Goal: Task Accomplishment & Management: Manage account settings

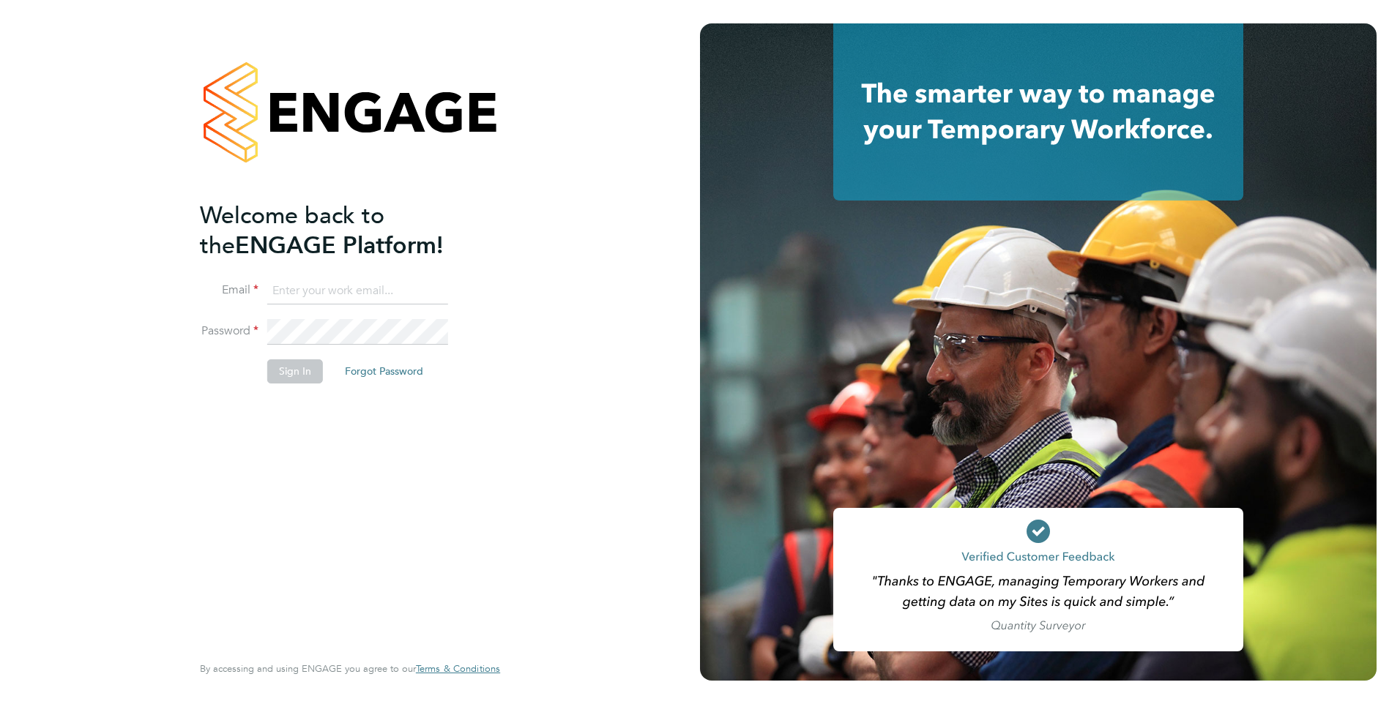
type input "emma.malvenan@ganymedesolutions.co.uk"
click at [299, 365] on button "Sign In" at bounding box center [295, 371] width 56 height 23
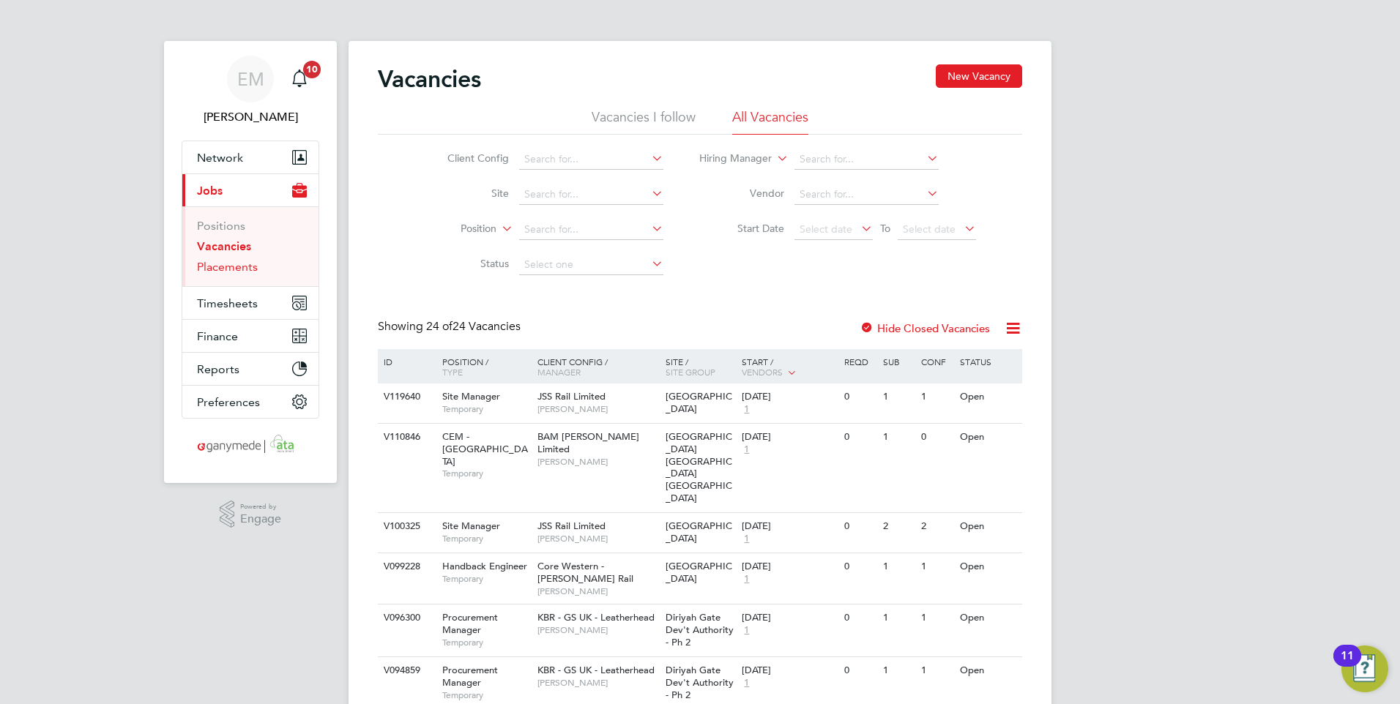
click at [226, 268] on link "Placements" at bounding box center [227, 267] width 61 height 14
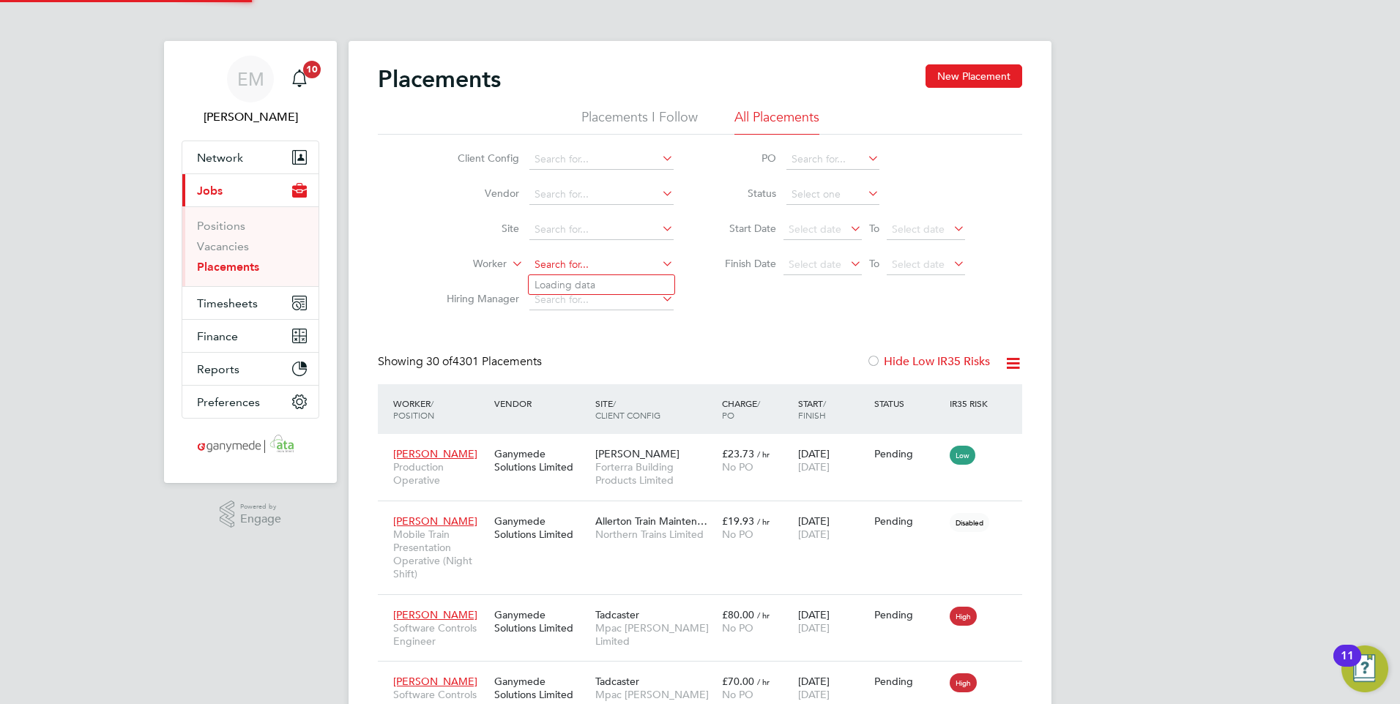
click at [576, 265] on input at bounding box center [601, 265] width 144 height 21
click at [619, 378] on b "Qui" at bounding box center [628, 384] width 18 height 12
type input "[PERSON_NAME]"
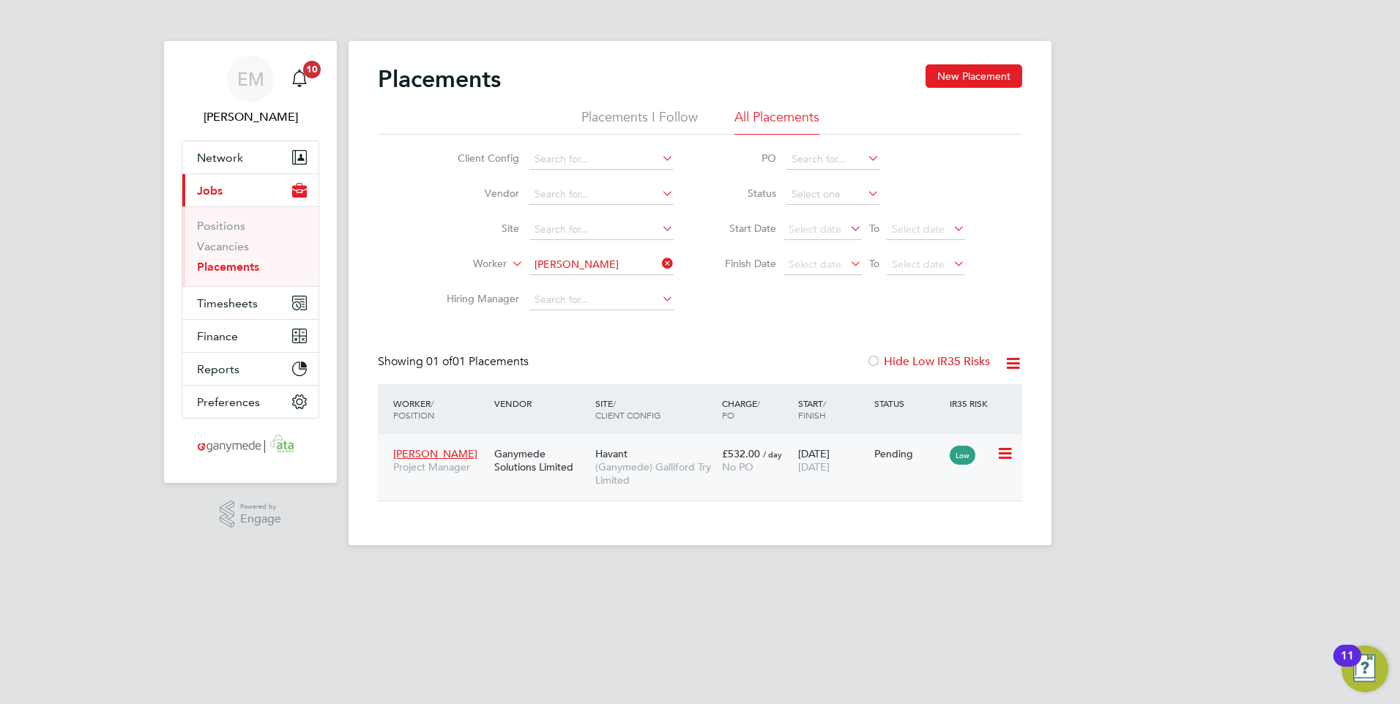
click at [545, 466] on div "Ganymede Solutions Limited" at bounding box center [541, 460] width 101 height 41
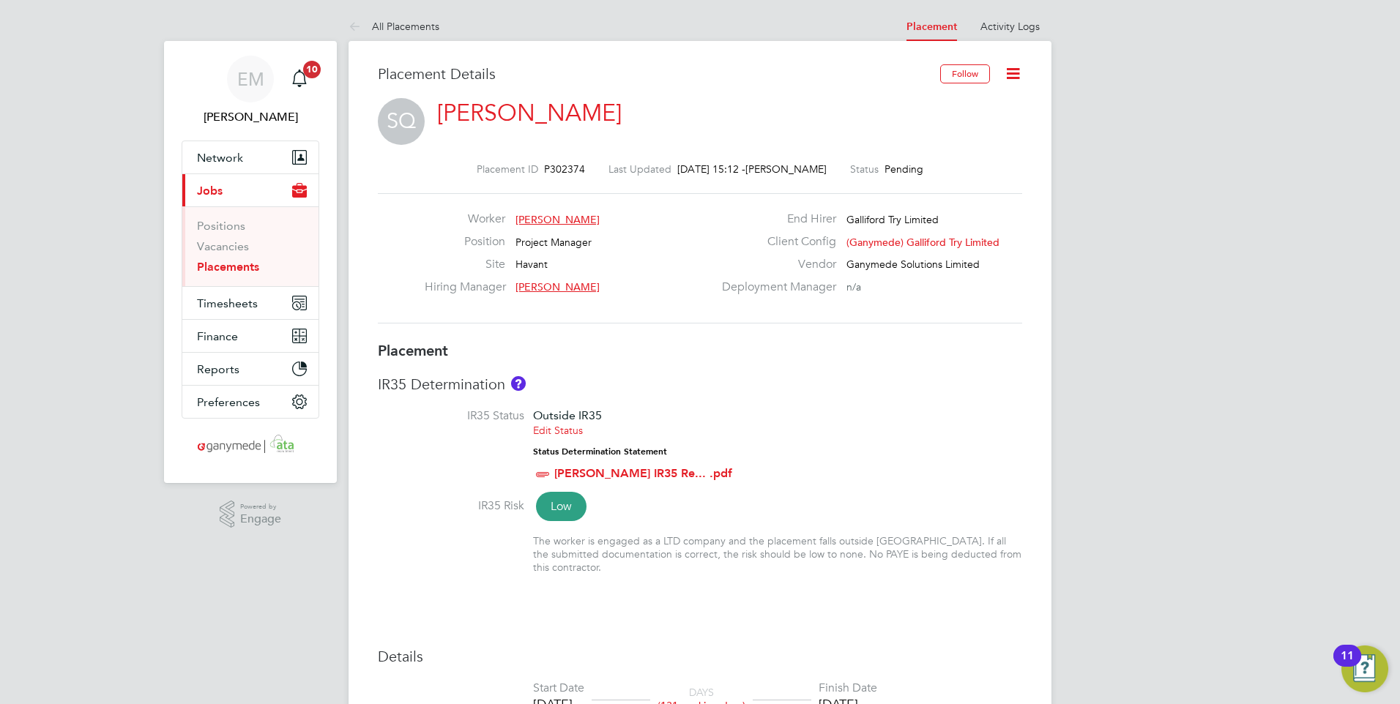
click at [1013, 80] on icon at bounding box center [1013, 73] width 18 height 18
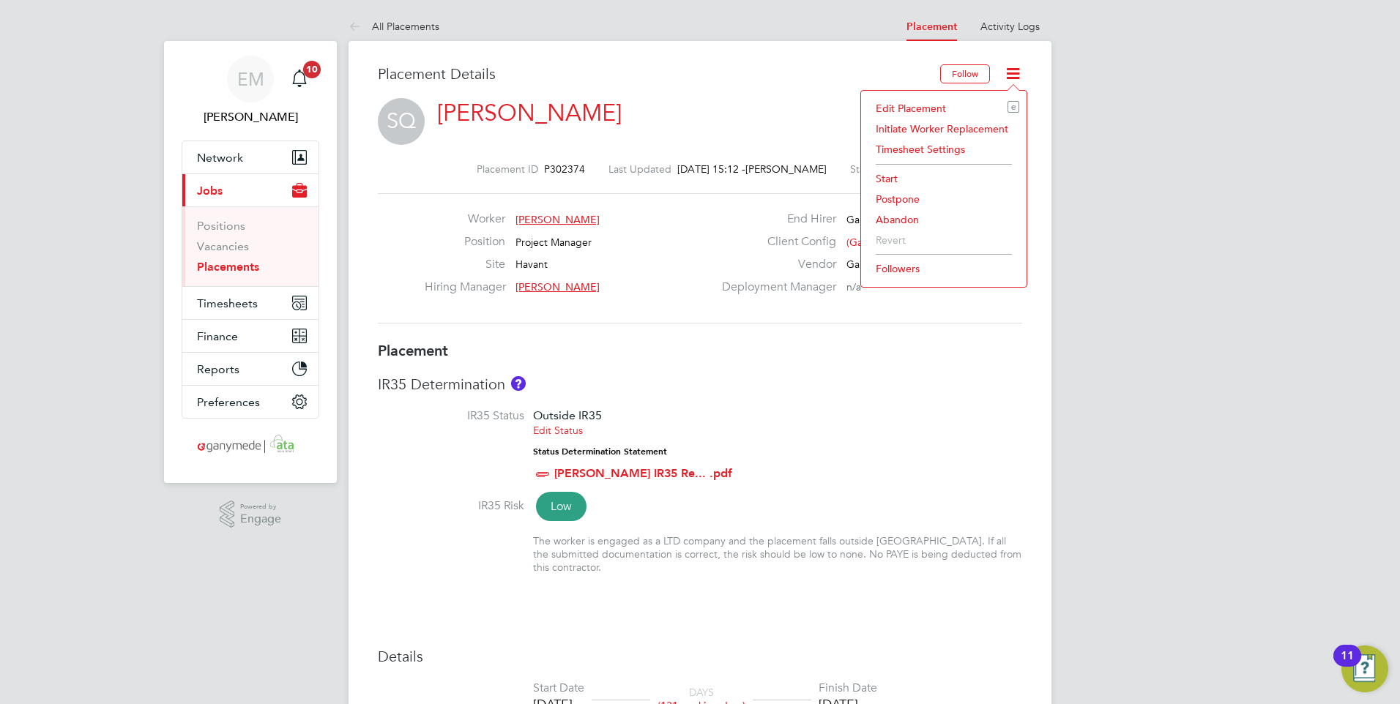
click at [904, 269] on li "Followers" at bounding box center [943, 268] width 151 height 21
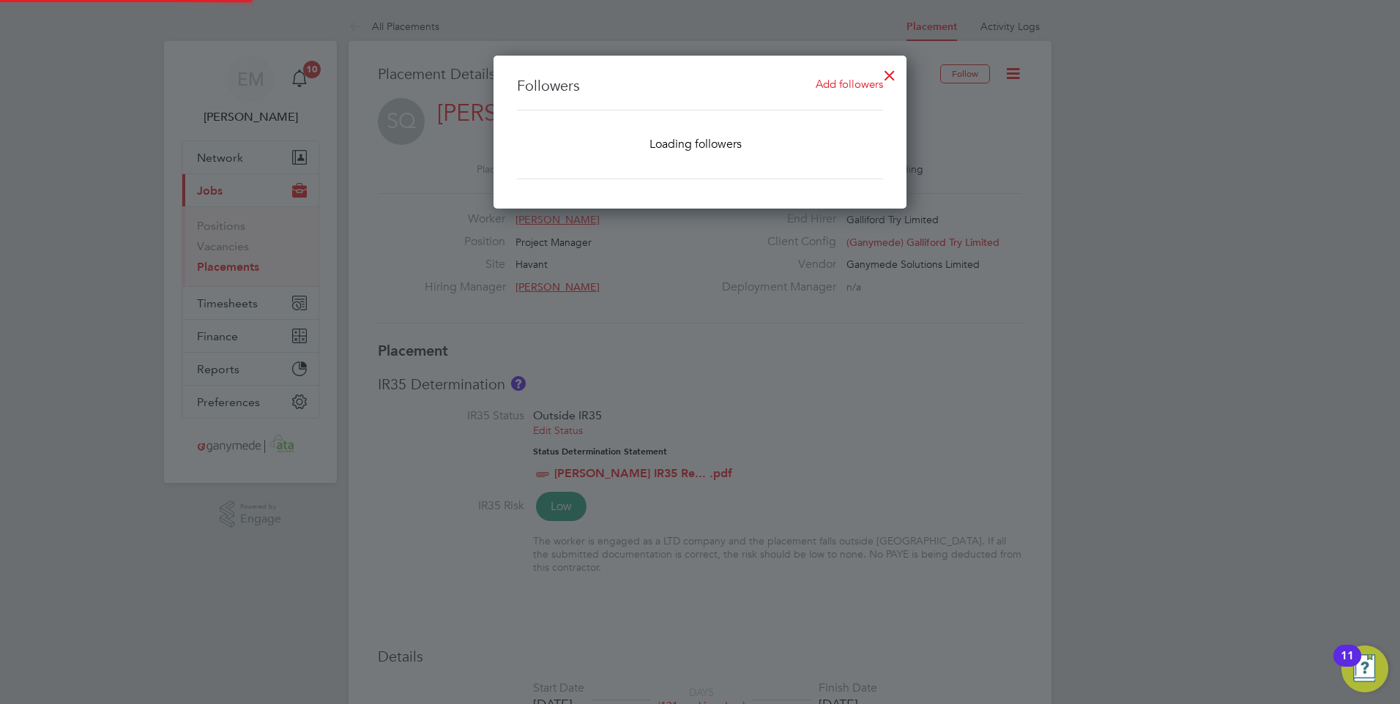
scroll to position [154, 414]
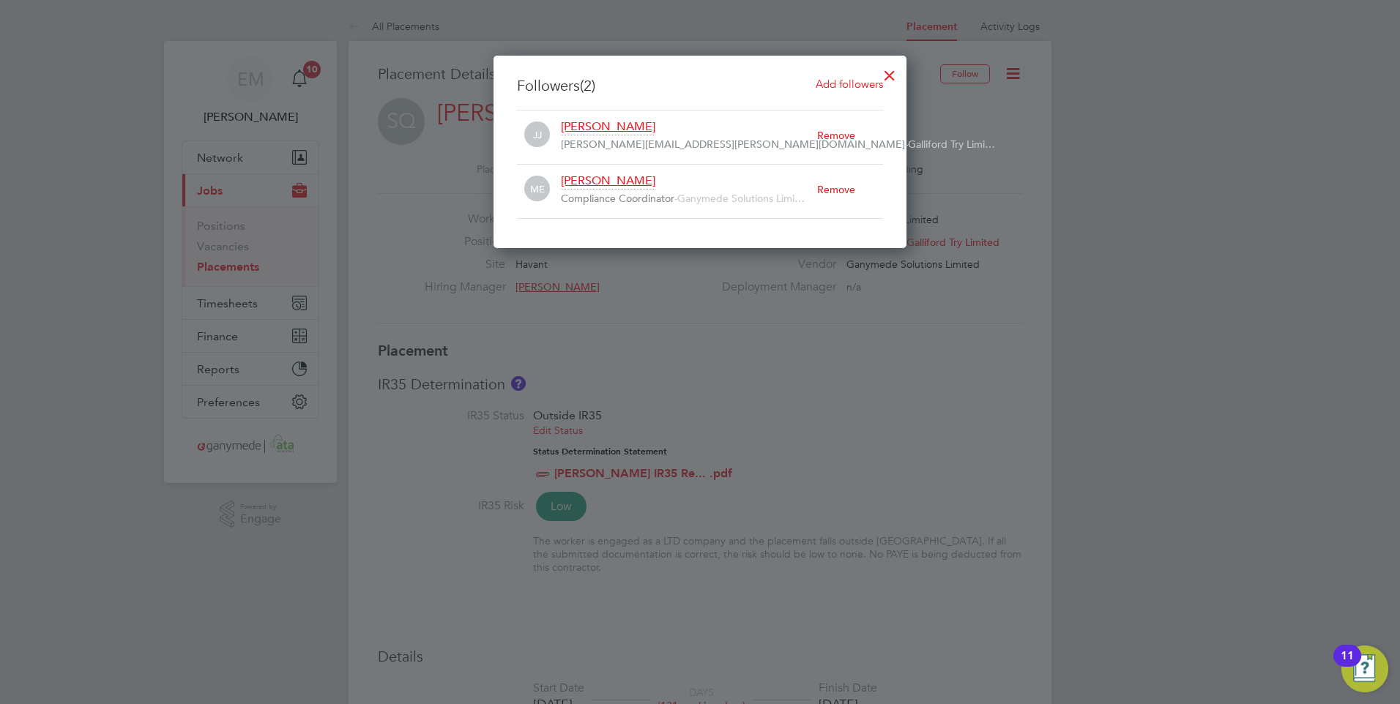
click at [841, 133] on div "Remove" at bounding box center [850, 135] width 66 height 32
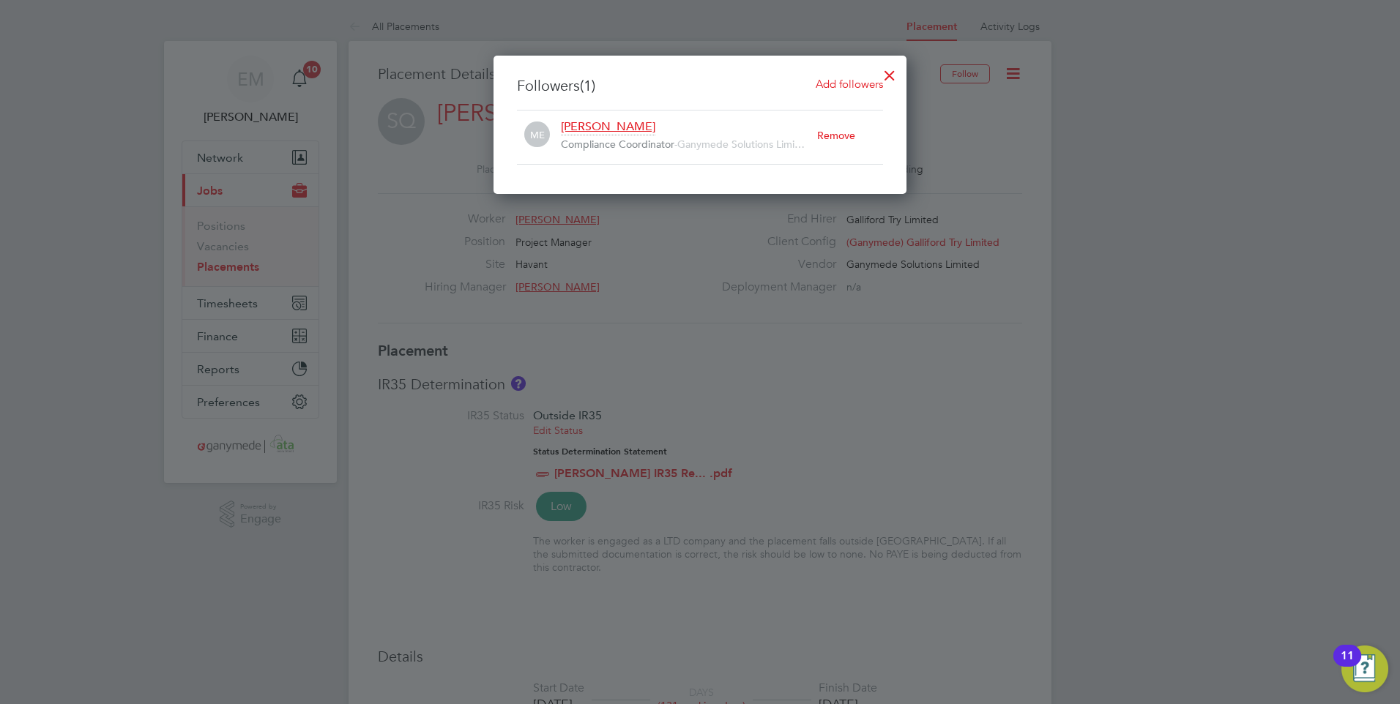
click at [844, 136] on div "Remove" at bounding box center [850, 135] width 66 height 32
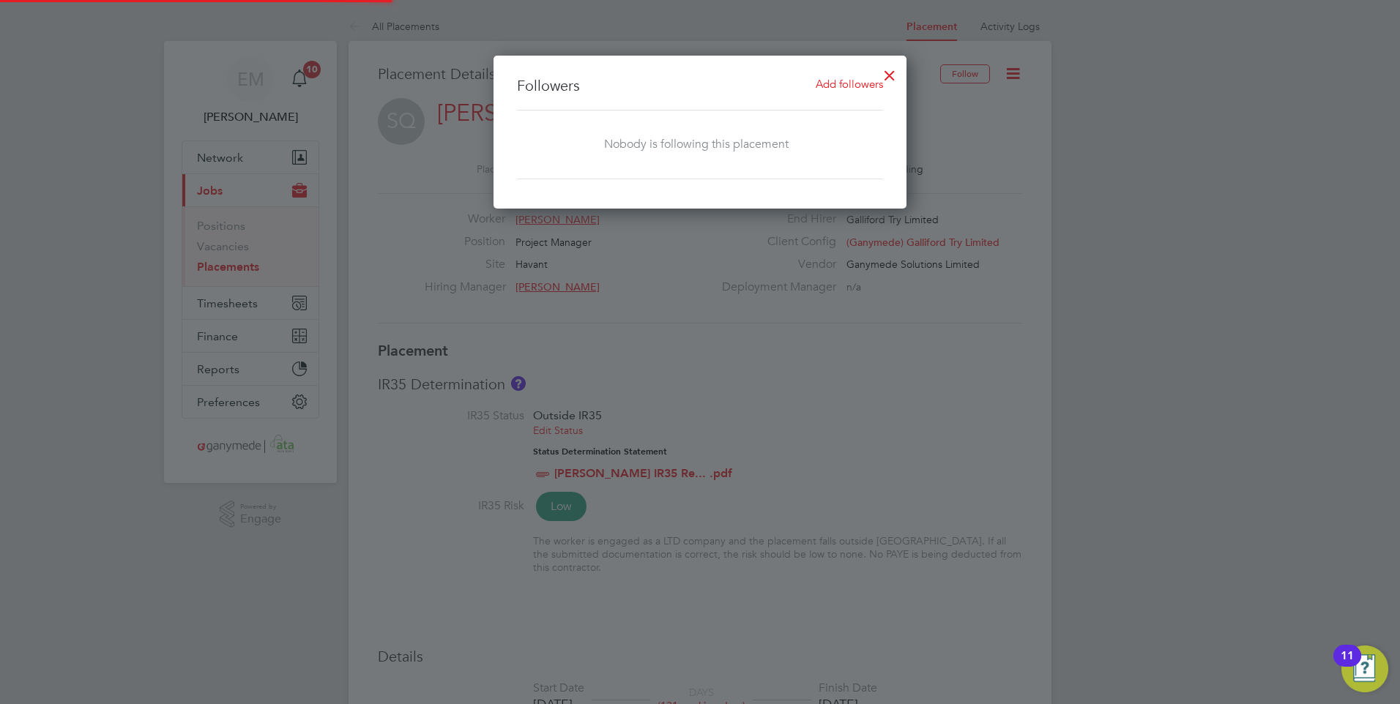
click at [1016, 132] on div at bounding box center [700, 352] width 1400 height 704
click at [890, 76] on div at bounding box center [890, 72] width 26 height 26
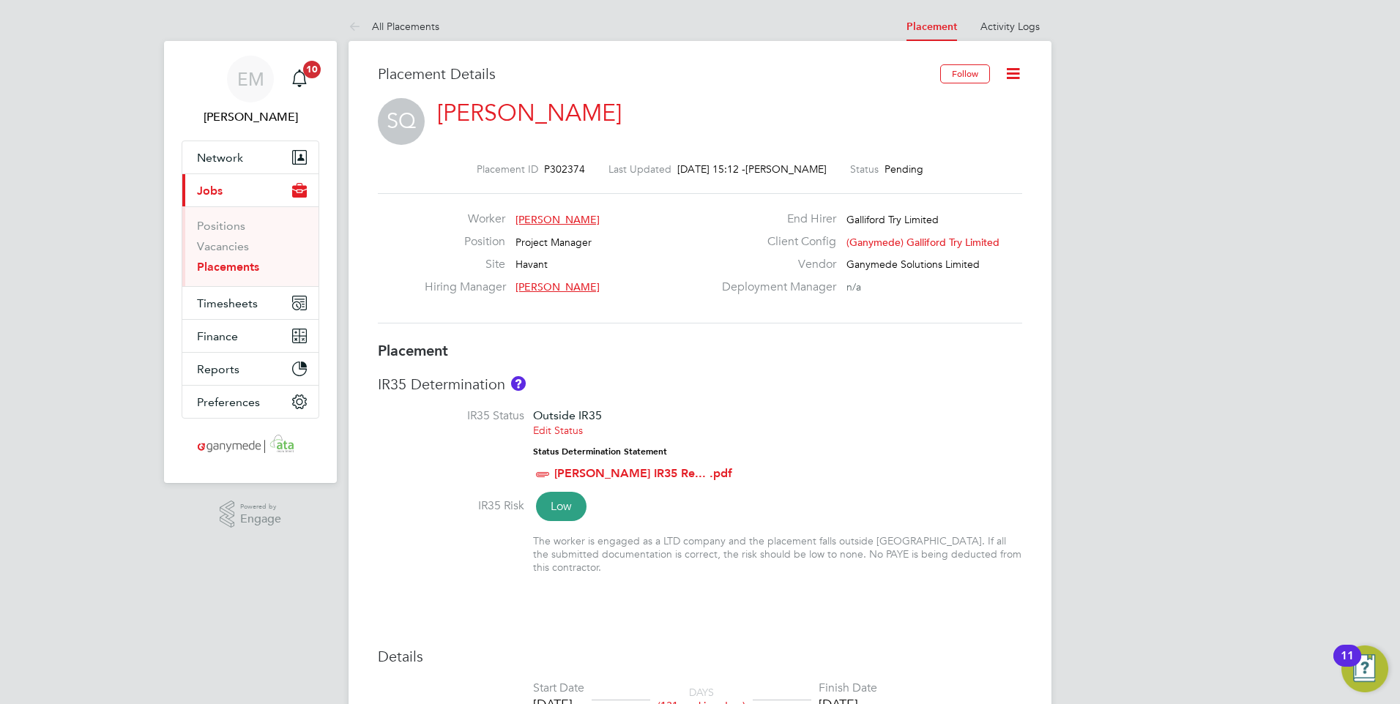
click at [1010, 73] on icon at bounding box center [1013, 73] width 18 height 18
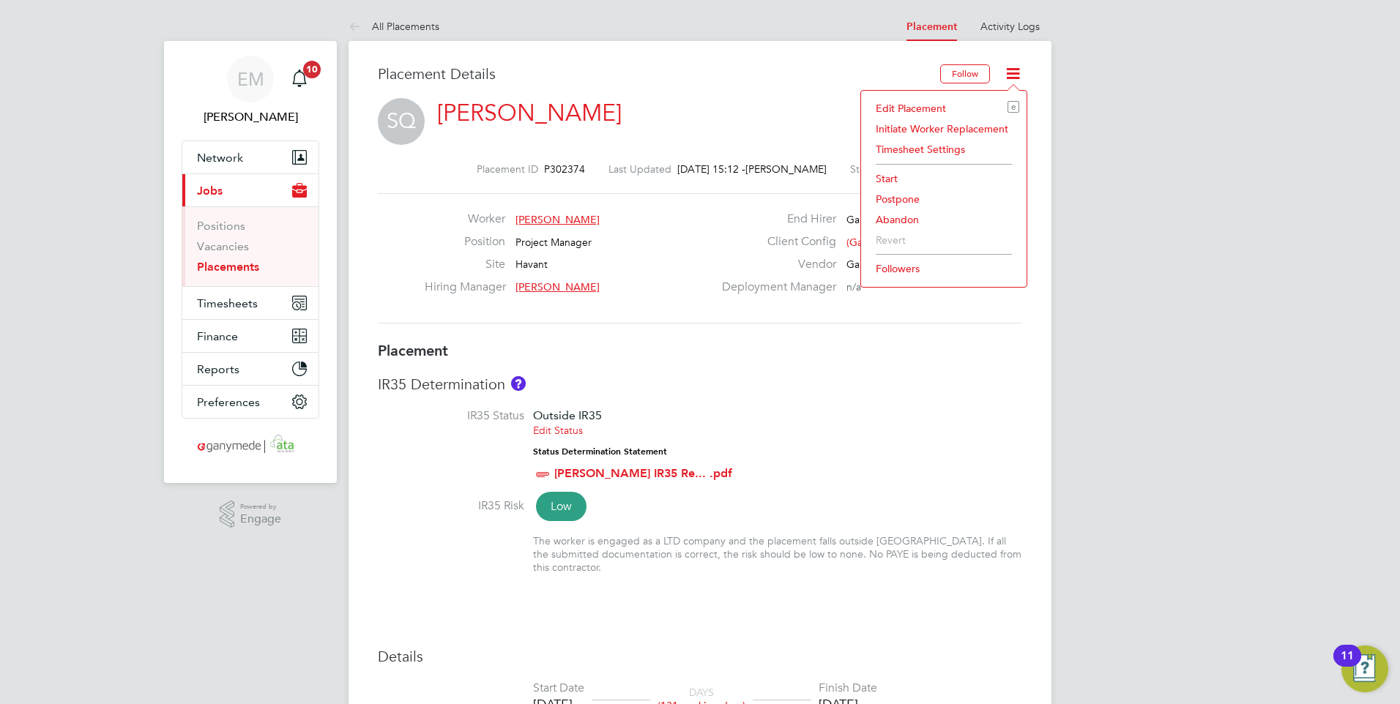
click at [905, 108] on li "Edit Placement e" at bounding box center [943, 108] width 151 height 21
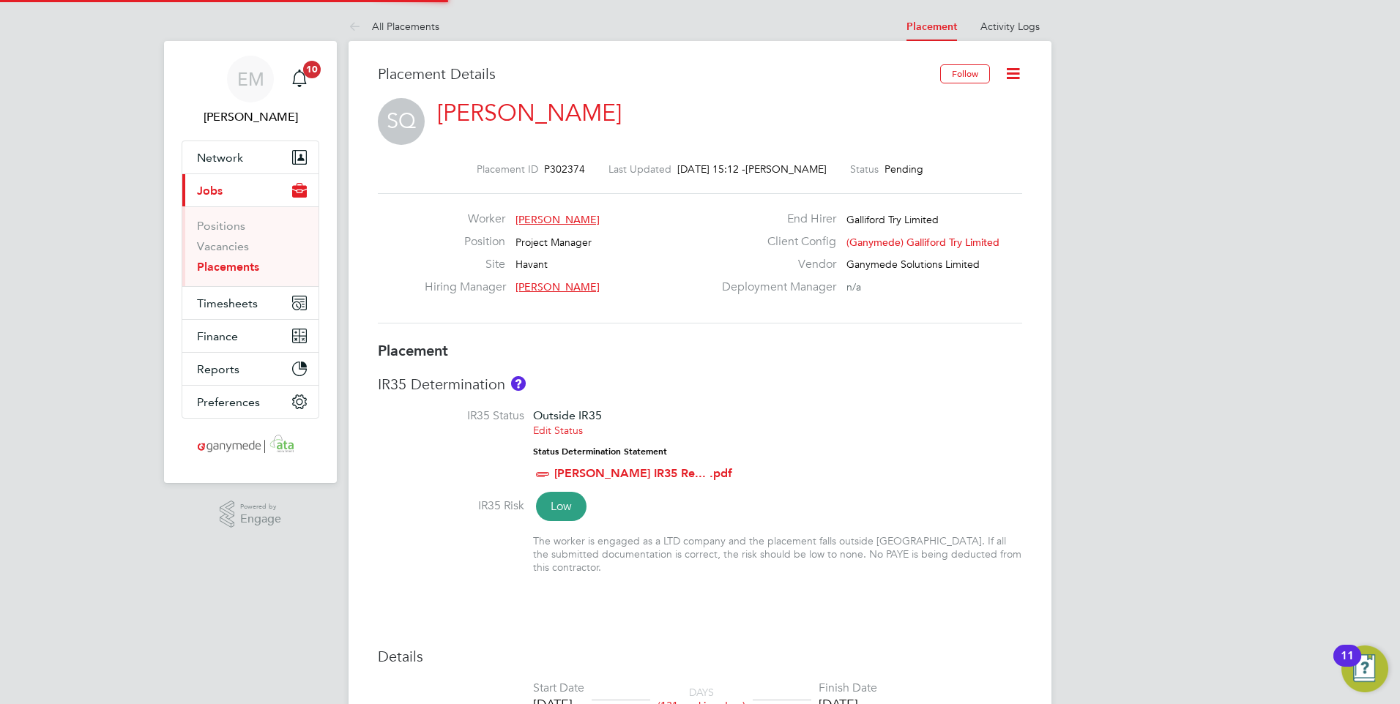
type input "[PERSON_NAME]"
type input "[DATE]"
type input "08:00"
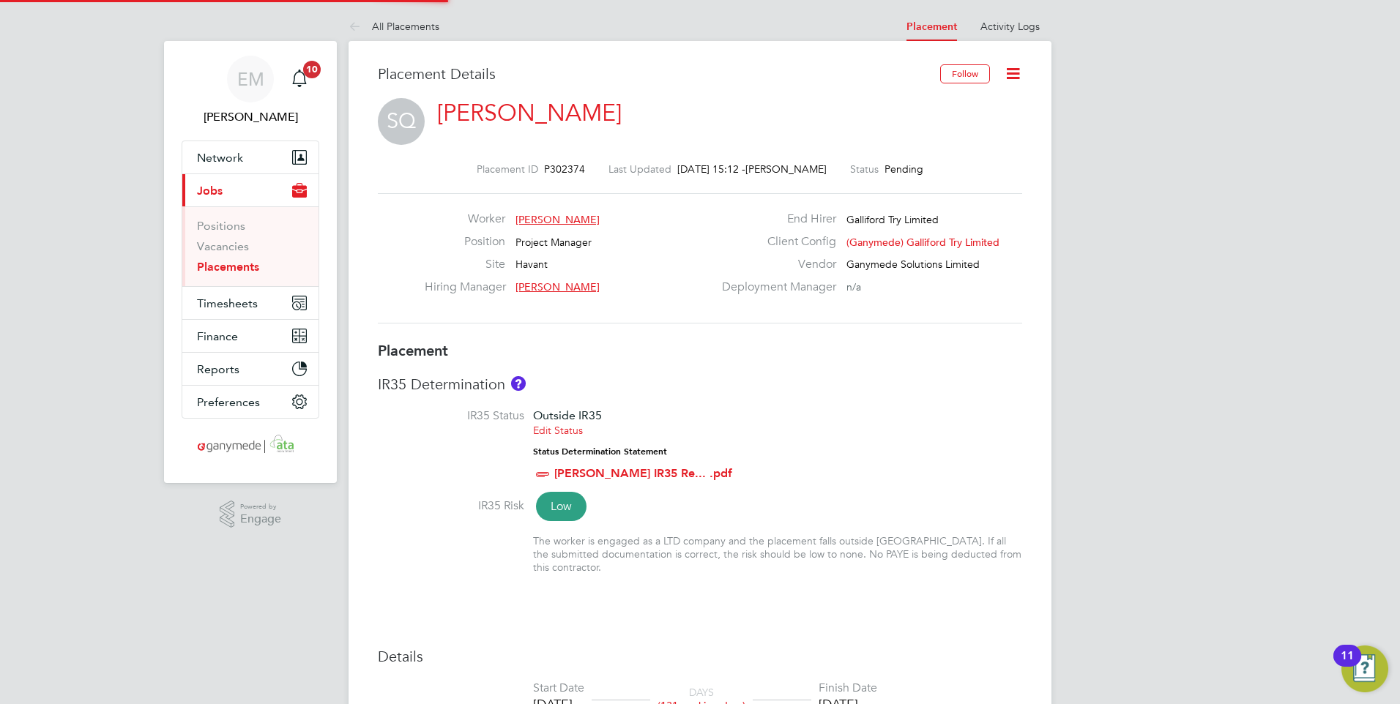
type input "18:00"
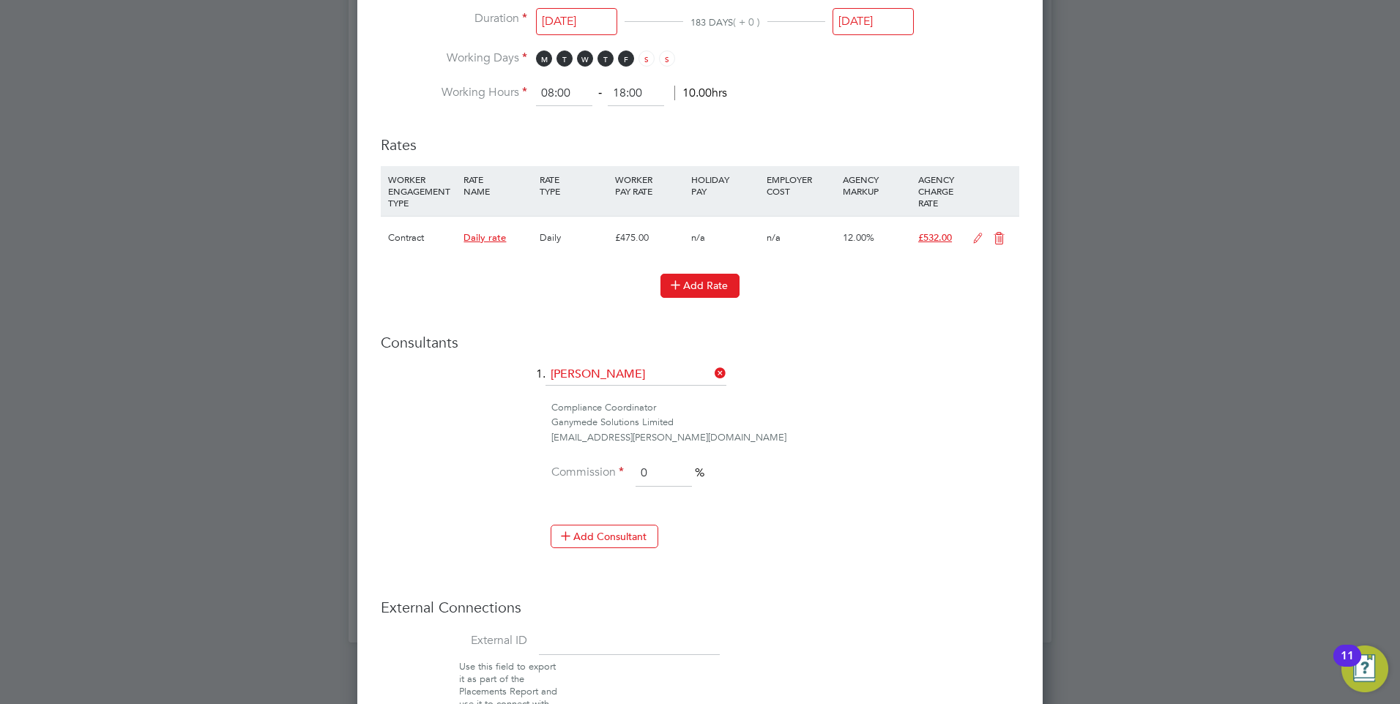
click at [700, 284] on button "Add Rate" at bounding box center [700, 285] width 79 height 23
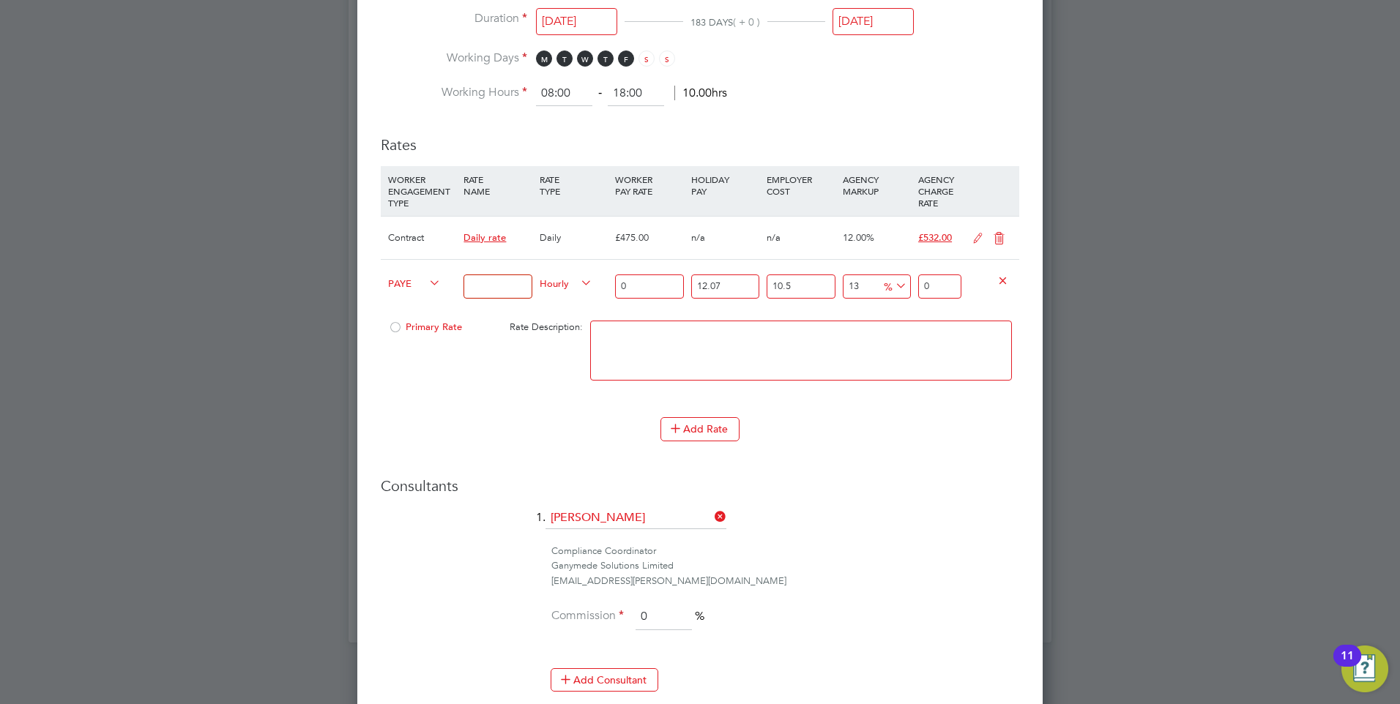
click at [426, 280] on icon at bounding box center [426, 283] width 0 height 21
click at [411, 297] on li "Contract" at bounding box center [411, 299] width 59 height 18
type input "0"
click at [494, 284] on input at bounding box center [498, 287] width 68 height 24
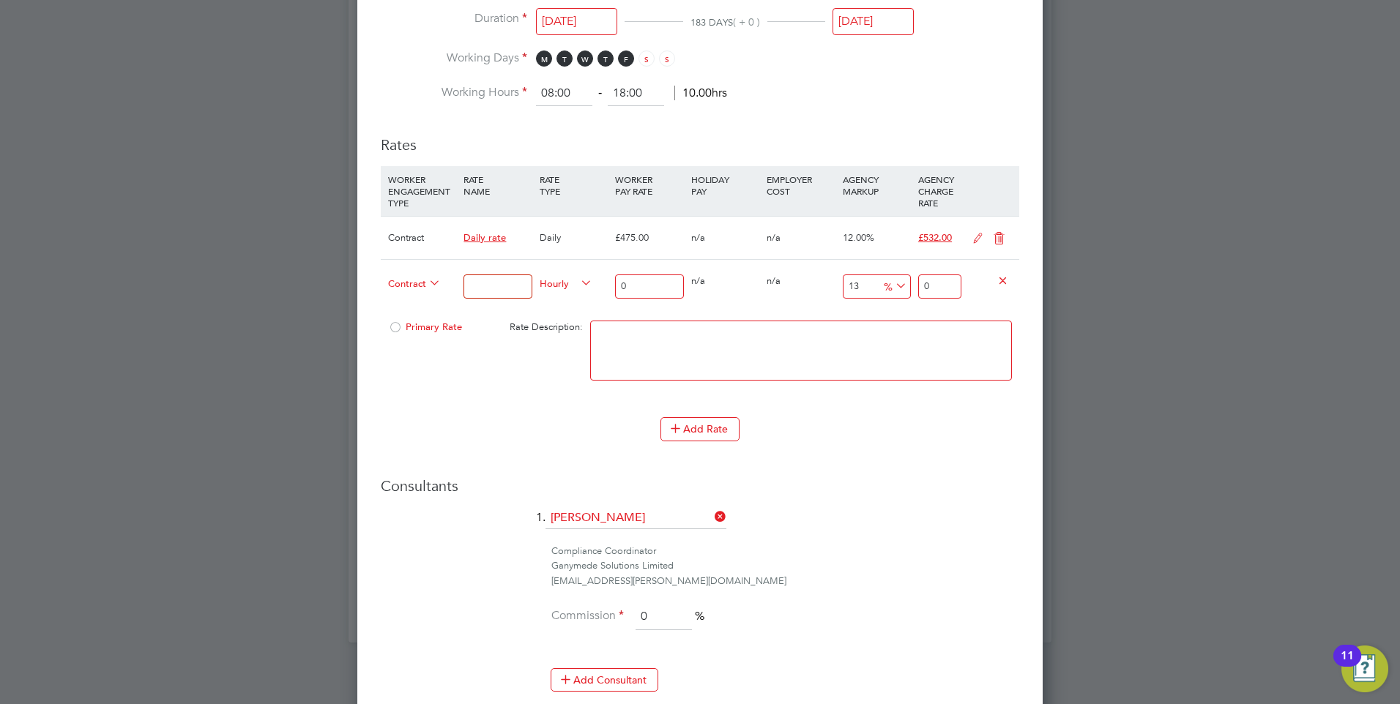
click at [688, 356] on textarea at bounding box center [801, 351] width 422 height 60
paste textarea "Godalming Design SO"
click at [728, 330] on textarea "Godalming Design SO" at bounding box center [801, 351] width 422 height 60
paste textarea "03-L705.01-E"
click at [794, 334] on textarea "Godalming Design SO 03-L705.01-E" at bounding box center [801, 351] width 422 height 60
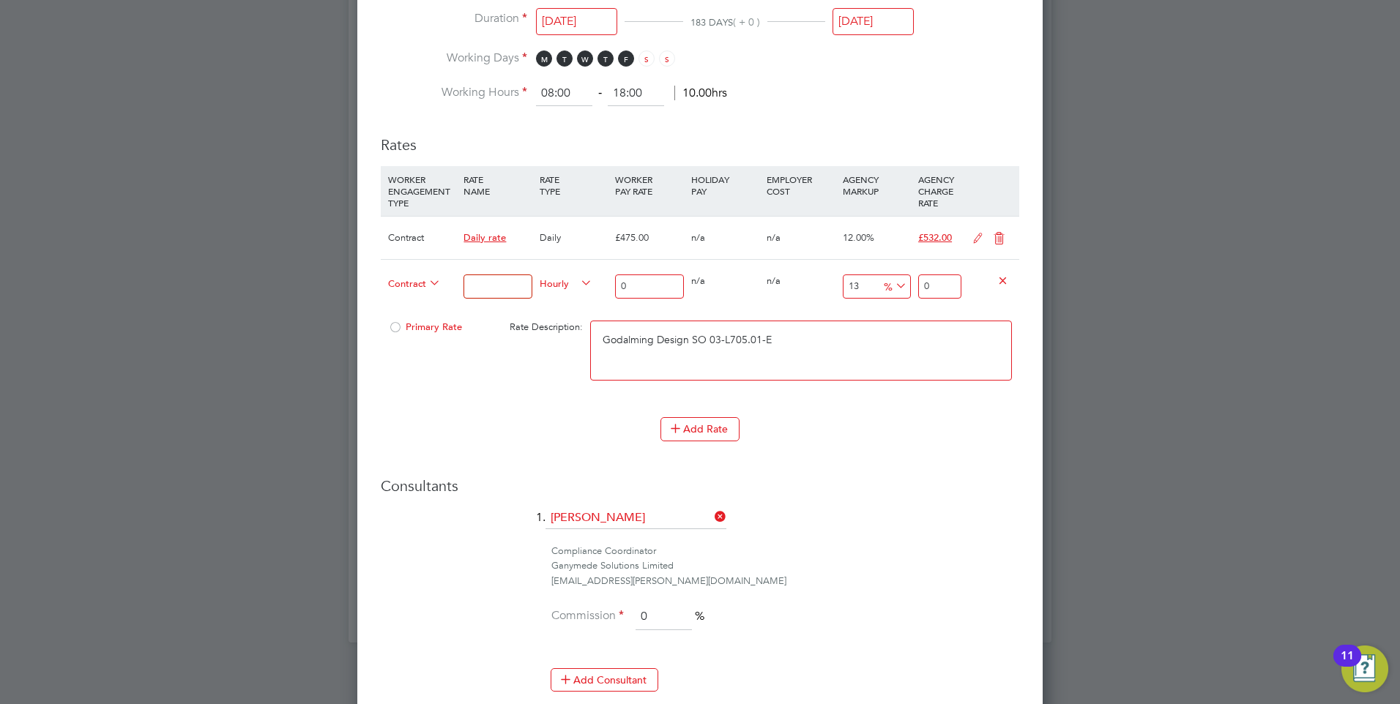
paste textarea "9200114345P"
drag, startPoint x: 840, startPoint y: 339, endPoint x: 468, endPoint y: 305, distance: 373.5
click at [494, 313] on div "Primary Rate Rate Description: Godalming Design SO 03-L705.01-E 9200114345P" at bounding box center [700, 357] width 639 height 89
type textarea "Godalming Design SO 03-L705.01-E 9200114345P"
click at [520, 283] on input at bounding box center [498, 287] width 68 height 24
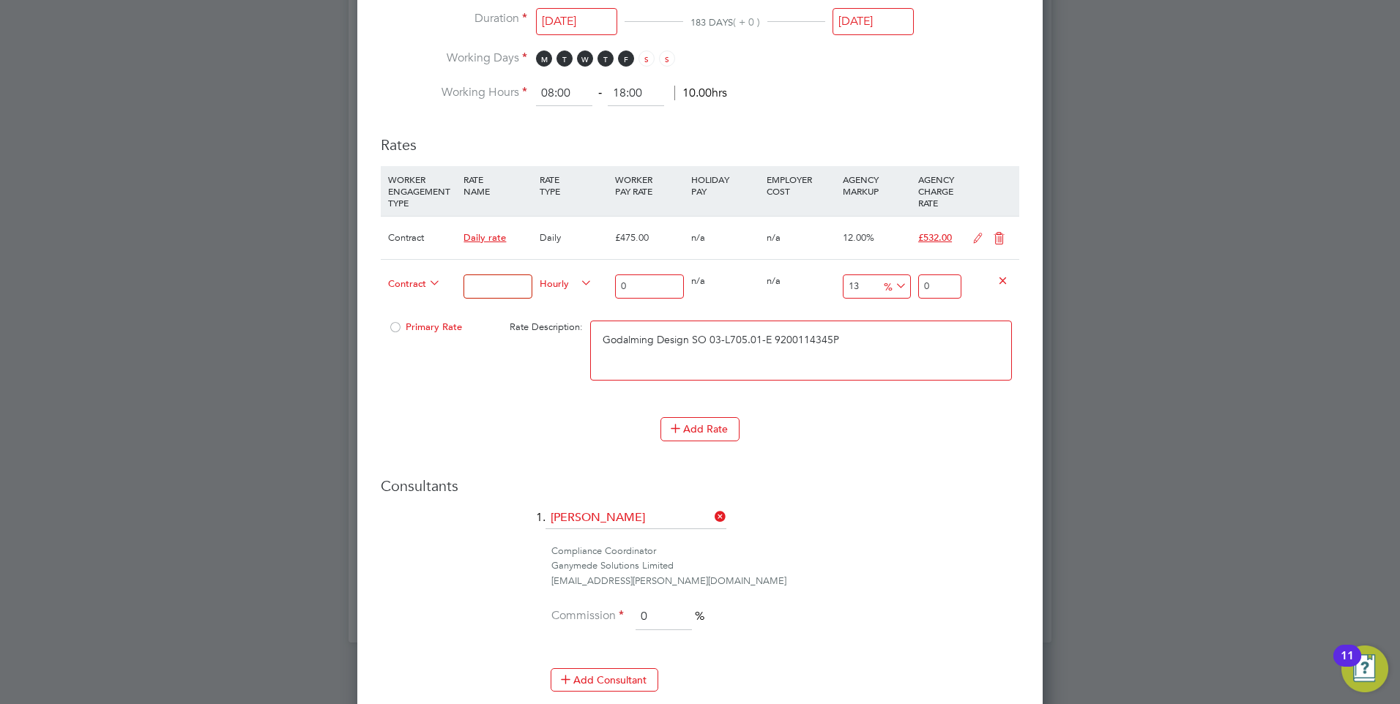
paste input "Godalming Design SO 03-L705.01-E 9200114345P"
type input "Godalming Design SO 03-L705.01-E 9200114345P"
click at [578, 278] on icon at bounding box center [578, 283] width 0 height 21
click at [584, 317] on li "DAILY" at bounding box center [566, 317] width 64 height 18
click at [570, 316] on li "DAILY" at bounding box center [566, 317] width 64 height 18
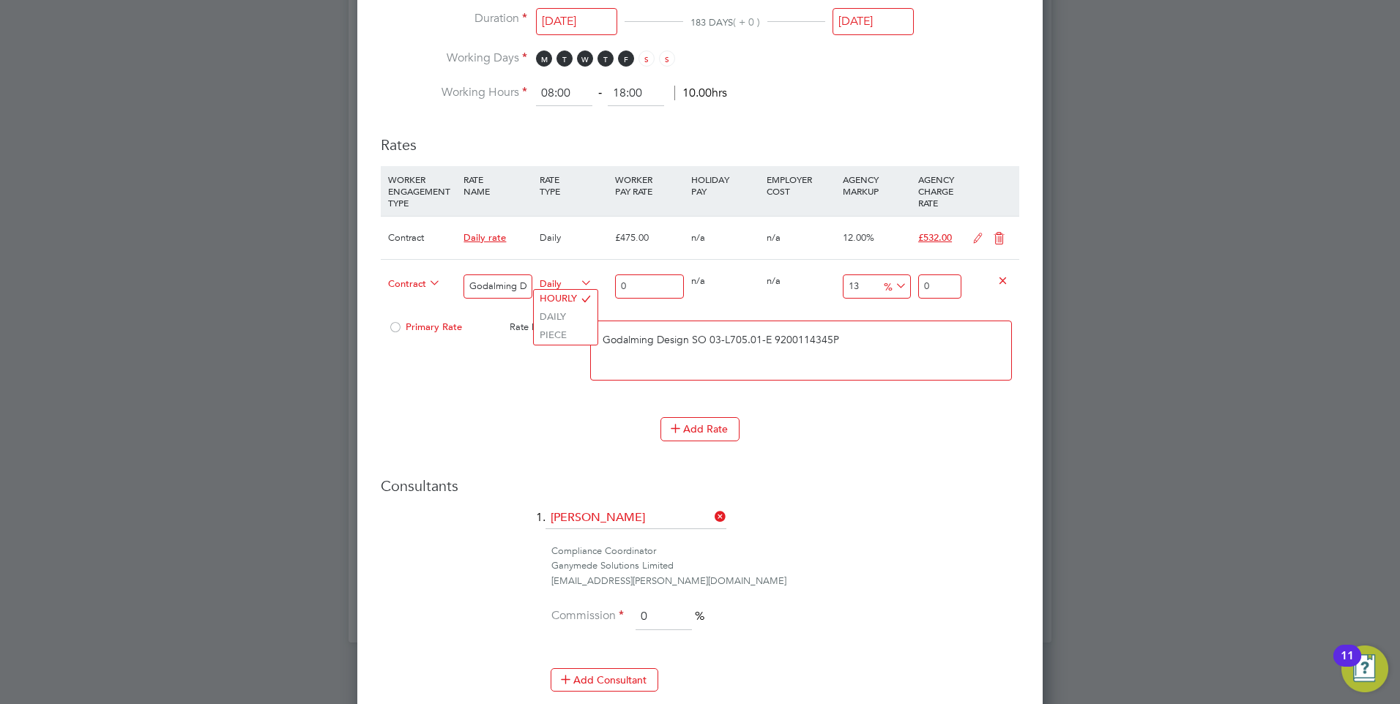
click at [650, 283] on input "0" at bounding box center [649, 287] width 68 height 24
type input "4"
type input "4.52"
type input "47"
type input "53.11"
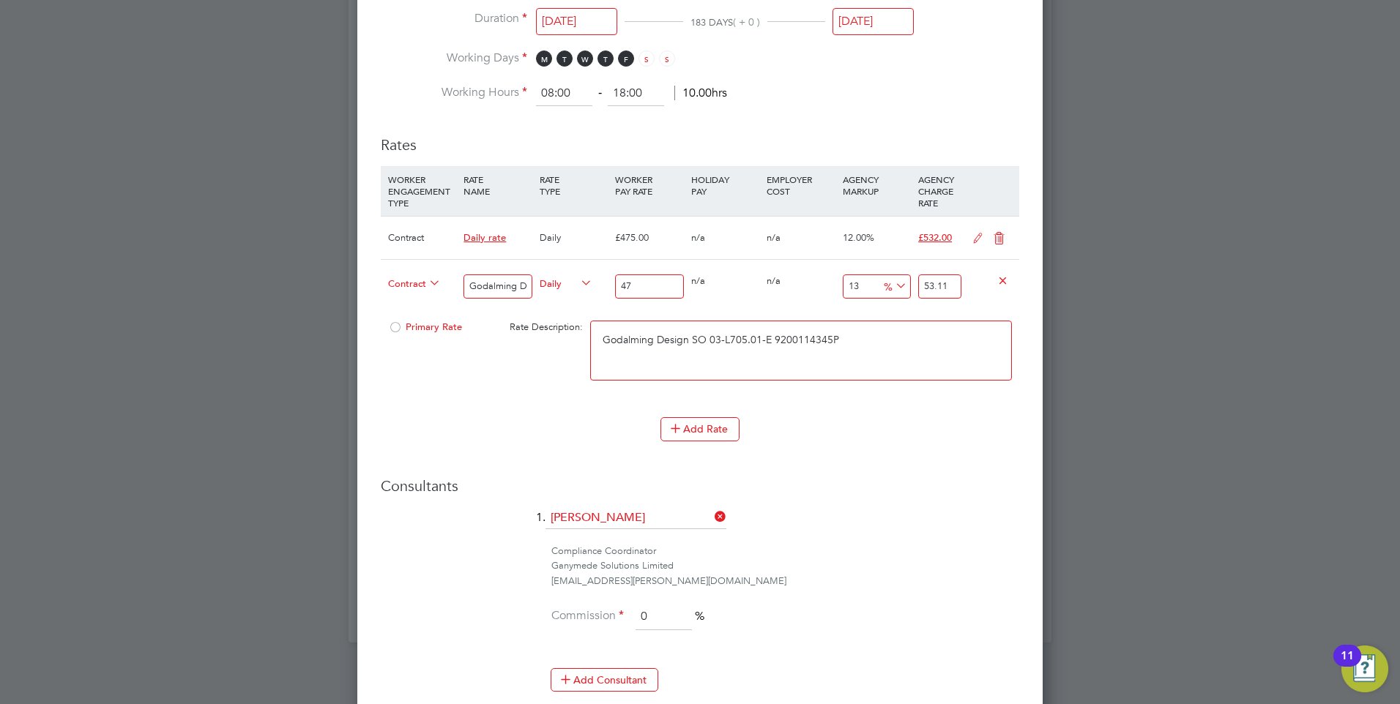
type input "475"
type input "536.75"
type input "475"
drag, startPoint x: 956, startPoint y: 285, endPoint x: 868, endPoint y: 288, distance: 88.7
click at [868, 288] on div "Contract Godalming Design SO 03-L705.01-E 9200114345P Daily 475 0 n/a 0 n/a 13 …" at bounding box center [700, 286] width 639 height 54
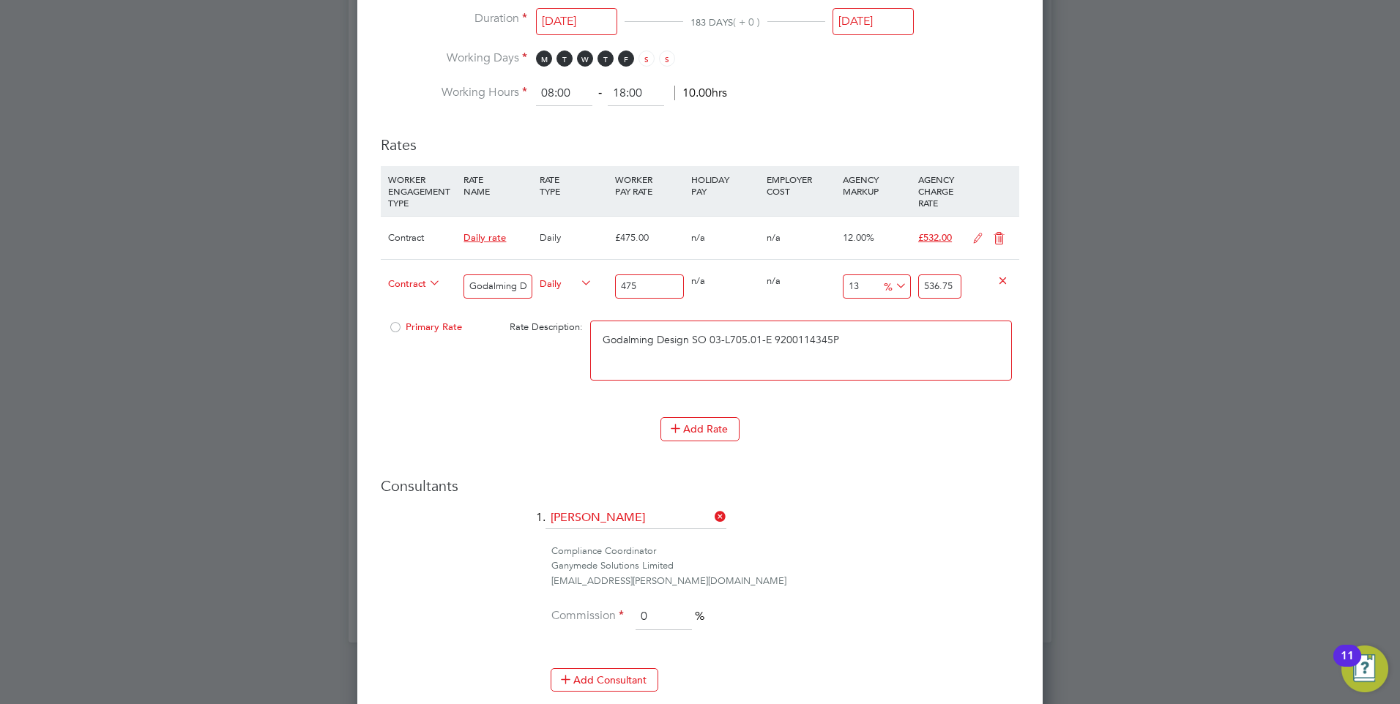
type input "-98.94736842105263"
type input "5"
type input "-88.84210526315789"
type input "53"
type input "12"
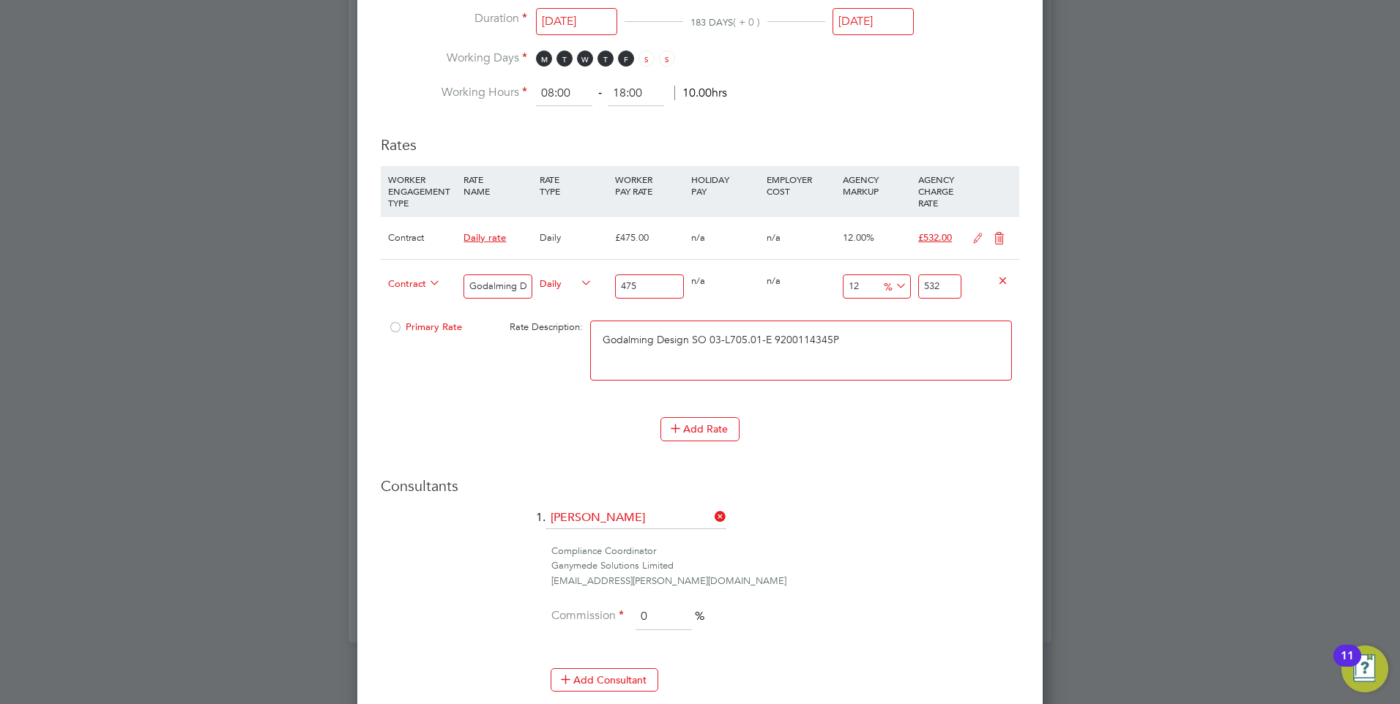
type input "532"
click at [701, 425] on button "Add Rate" at bounding box center [700, 428] width 79 height 23
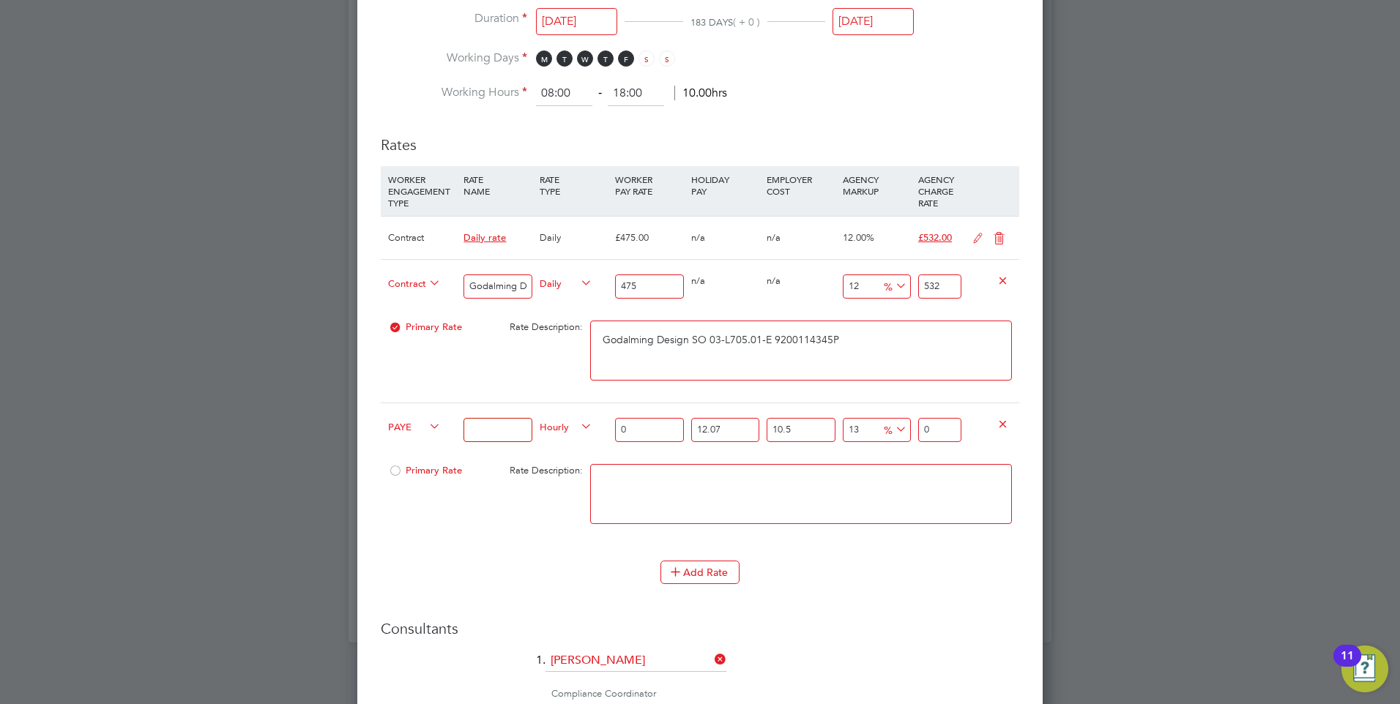
drag, startPoint x: 652, startPoint y: 488, endPoint x: 637, endPoint y: 479, distance: 18.1
click at [650, 488] on textarea at bounding box center [801, 494] width 422 height 60
paste textarea "Manuden Design SO2"
click at [751, 480] on textarea "Manuden Design SO2" at bounding box center [801, 494] width 422 height 60
paste textarea "03-L710.01-E"
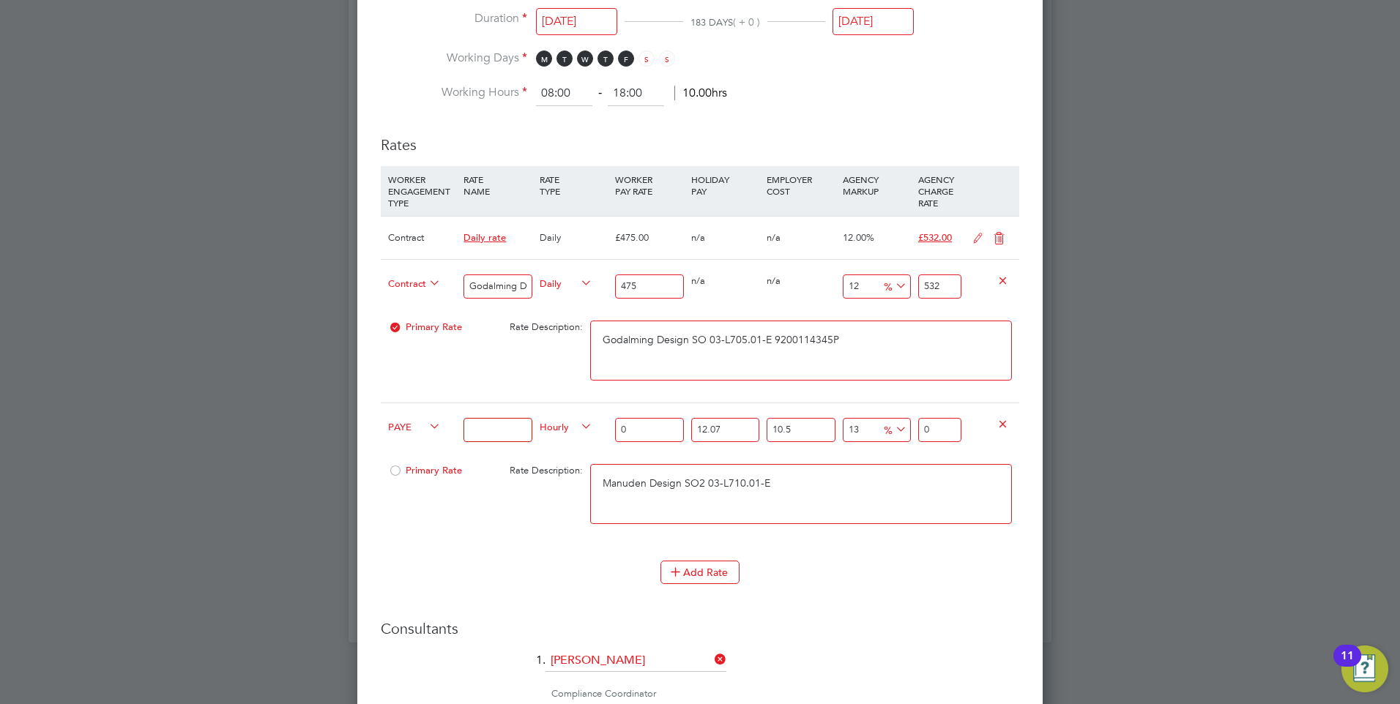
click at [830, 484] on textarea "Manuden Design SO2 03-L710.01-E" at bounding box center [801, 494] width 422 height 60
paste textarea "9200114346P"
drag, startPoint x: 858, startPoint y: 482, endPoint x: 572, endPoint y: 486, distance: 286.3
click at [572, 486] on div "Primary Rate Rate Description: Manuden Design SO2 03-L710.01-E 9200114346P" at bounding box center [700, 501] width 639 height 89
type textarea "Manuden Design SO2 03-L710.01-E 9200114346P"
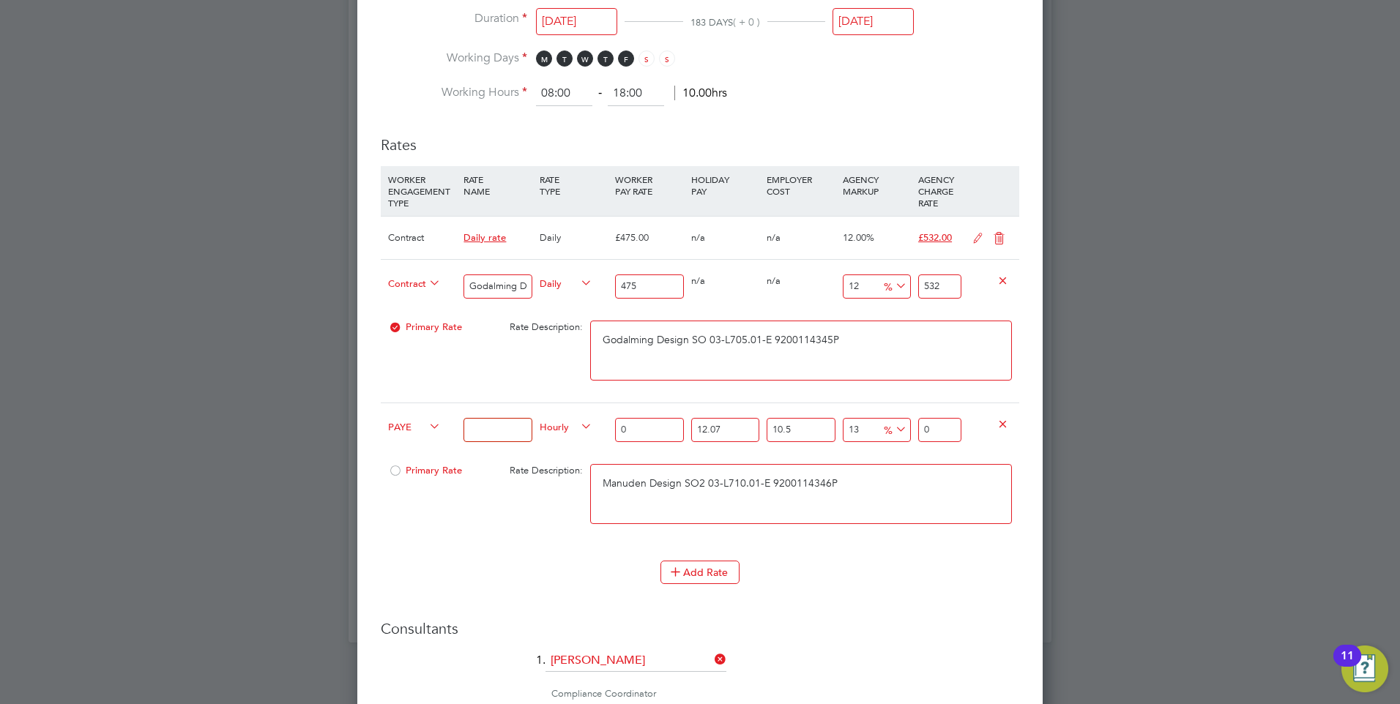
click at [507, 428] on input at bounding box center [498, 430] width 68 height 24
paste input "Manuden Design SO2 03-L710.01-E 9200114346P"
type input "Manuden Design SO2 03-L710.01-E 9200114346P"
drag, startPoint x: 423, startPoint y: 427, endPoint x: 434, endPoint y: 427, distance: 10.3
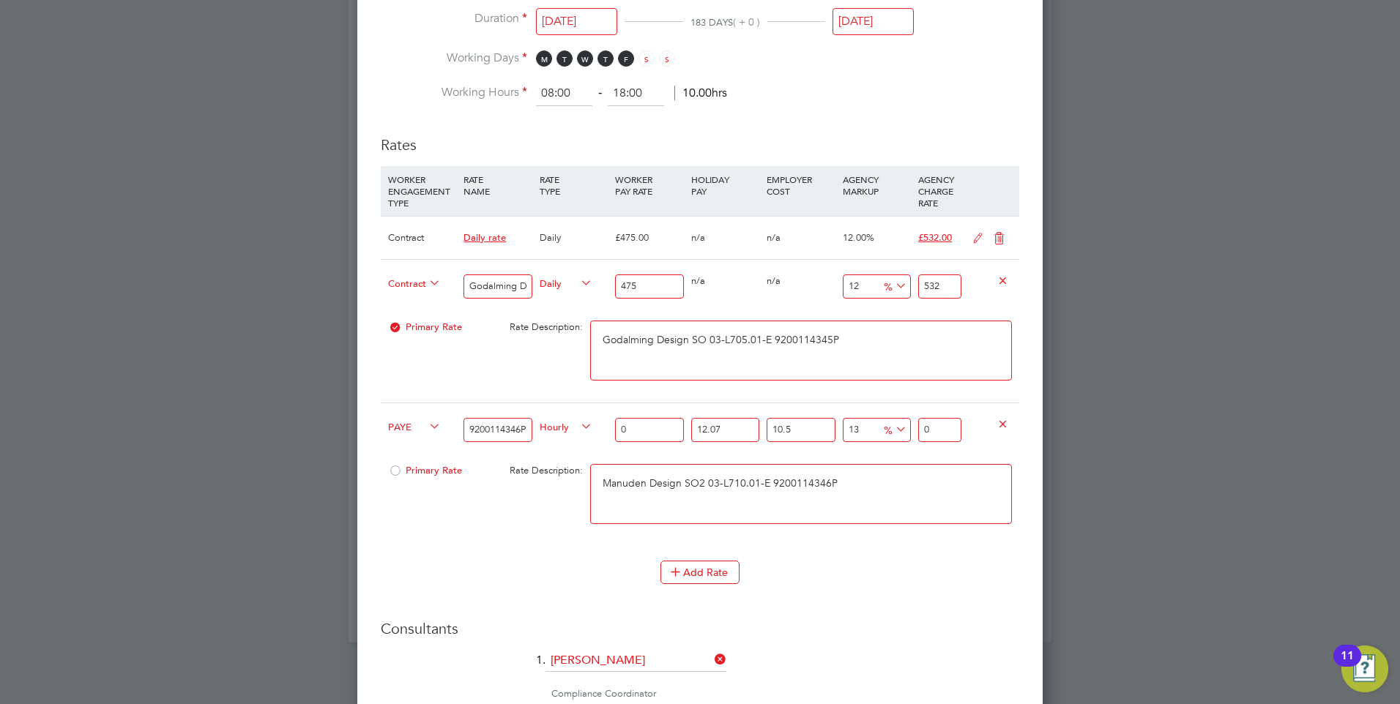
click at [424, 426] on span "PAYE" at bounding box center [414, 426] width 53 height 16
click at [428, 437] on li "Contract" at bounding box center [411, 443] width 59 height 18
click at [562, 430] on span "Hourly" at bounding box center [566, 426] width 53 height 16
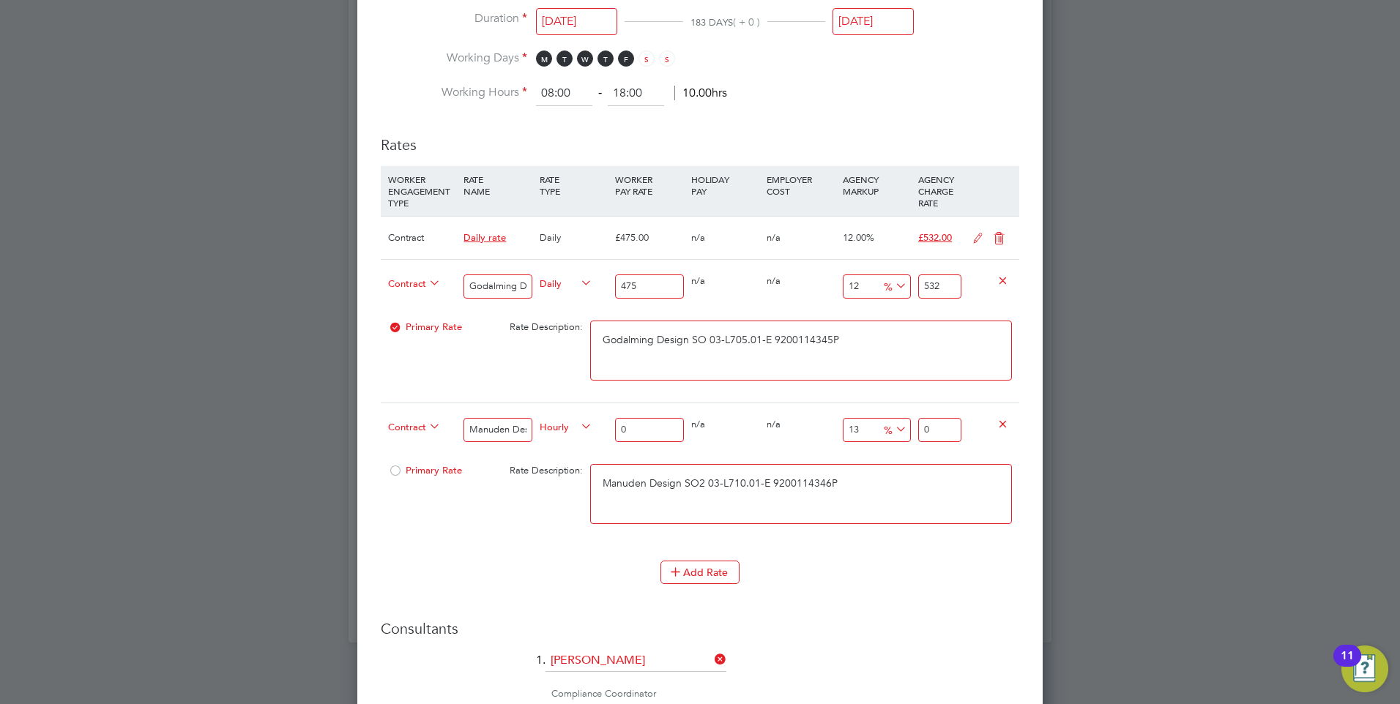
click at [554, 453] on li "DAILY" at bounding box center [566, 461] width 64 height 18
click at [644, 430] on input "0" at bounding box center [649, 430] width 68 height 24
type input "4"
type input "4.52"
type input "47"
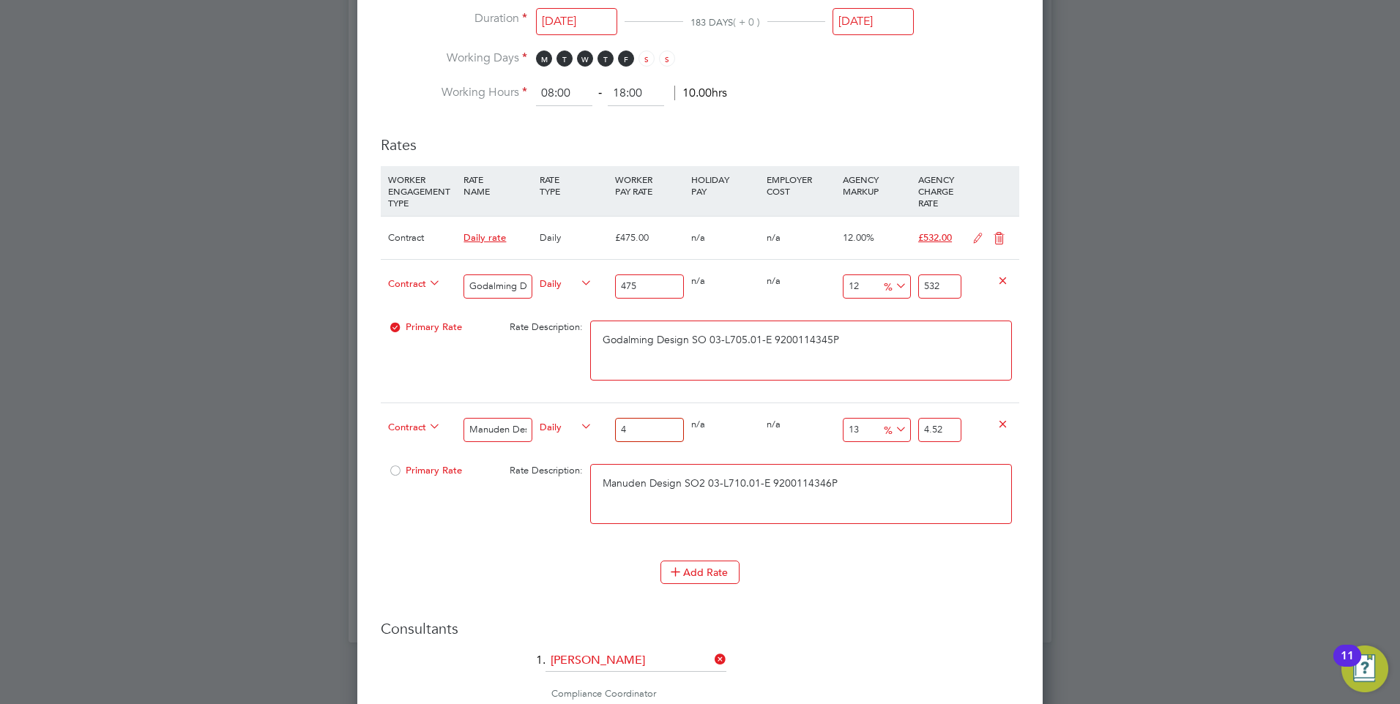
type input "53.11"
type input "475"
type input "536.75"
type input "475"
drag, startPoint x: 953, startPoint y: 428, endPoint x: 881, endPoint y: 429, distance: 72.5
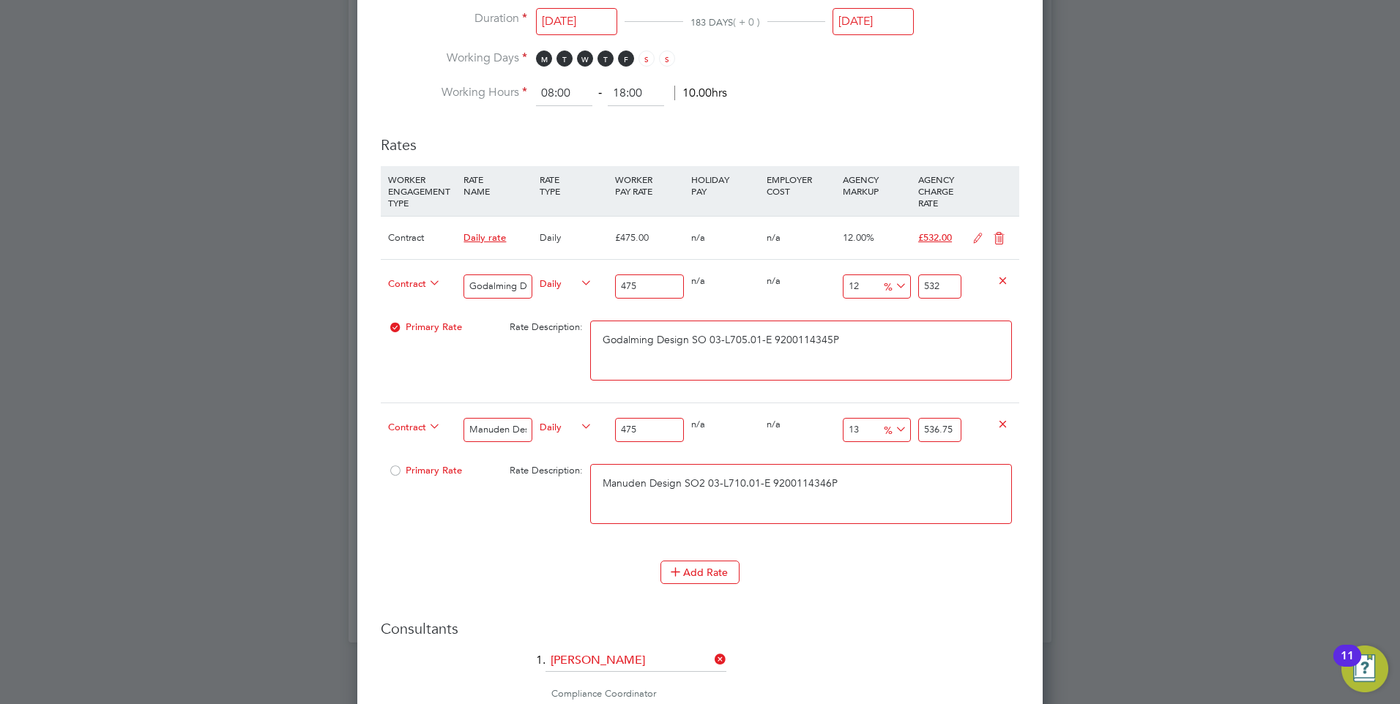
click at [881, 429] on div "Contract Manuden Design SO2 03-L710.01-E 9200114346P Daily 475 0 n/a 0 n/a 13 6…" at bounding box center [700, 430] width 639 height 54
type input "-98.94736842105263"
type input "5"
type input "-88.84210526315789"
type input "53"
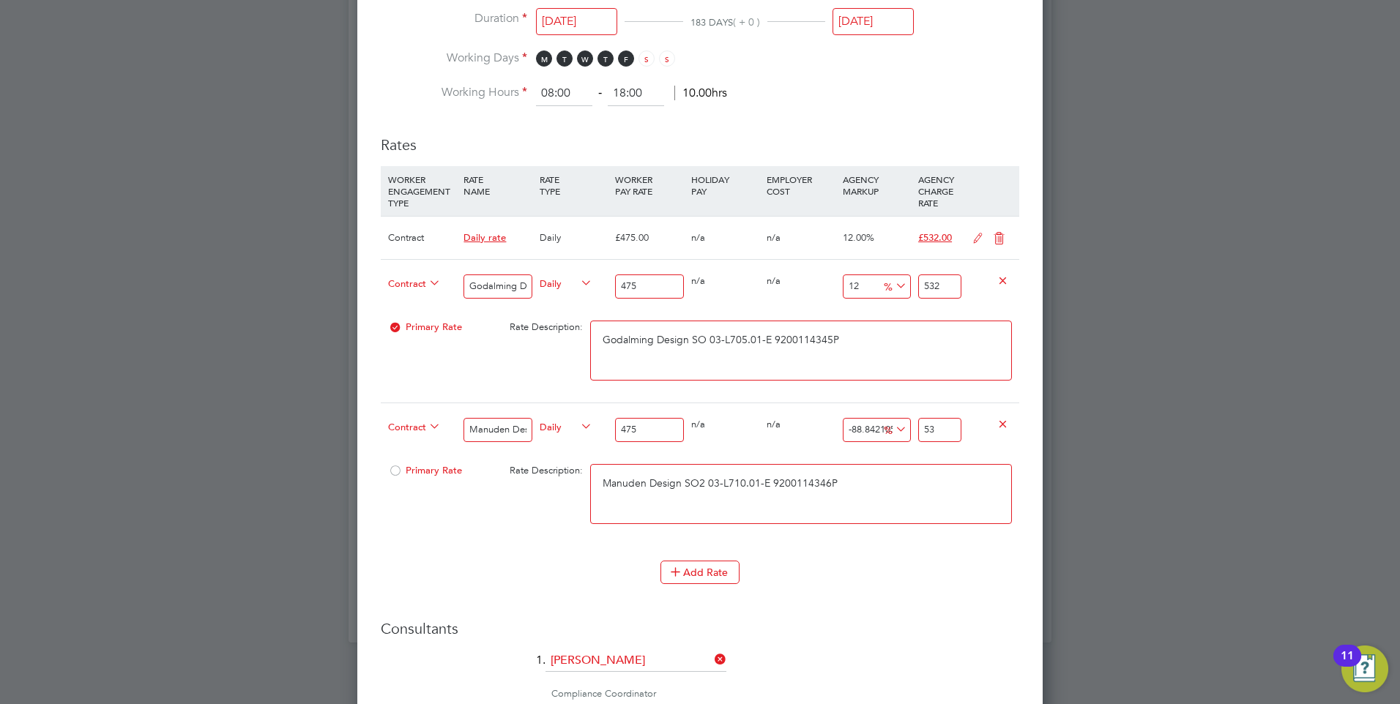
type input "12"
type input "532"
click at [703, 573] on button "Add Rate" at bounding box center [700, 572] width 79 height 23
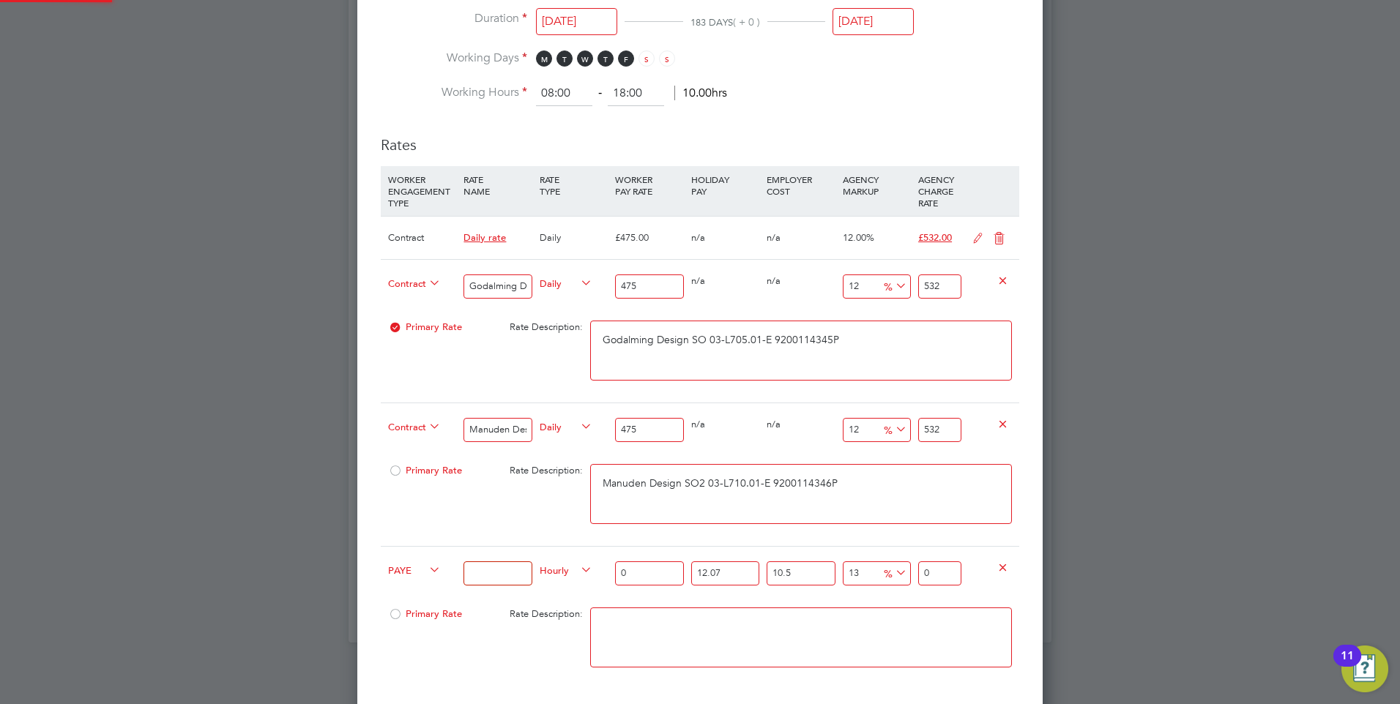
scroll to position [2077, 686]
click at [640, 632] on textarea at bounding box center [801, 638] width 422 height 60
paste textarea "Hockford Design SO2"
click at [726, 626] on textarea "Hockford Design SO2" at bounding box center [801, 638] width 422 height 60
paste textarea "03-L706.01-E"
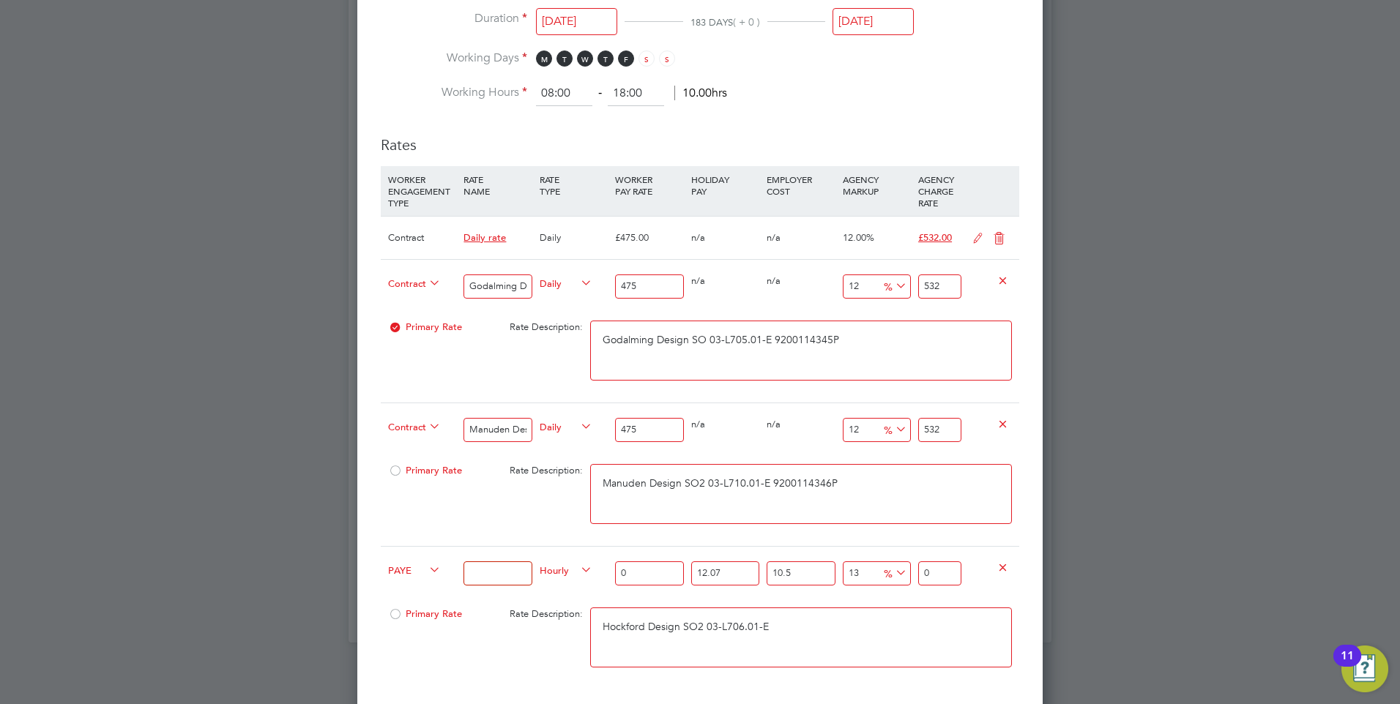
click at [796, 626] on textarea "Hockford Design SO2 03-L706.01-E" at bounding box center [801, 638] width 422 height 60
paste textarea "9200114347P"
drag, startPoint x: 838, startPoint y: 627, endPoint x: 502, endPoint y: 615, distance: 335.6
click at [516, 622] on div "Primary Rate Rate Description: Hockford Design SO2 03-L706.01-E 9200114347P" at bounding box center [700, 644] width 639 height 89
type textarea "Hockford Design SO2 03-L706.01-E 9200114347P"
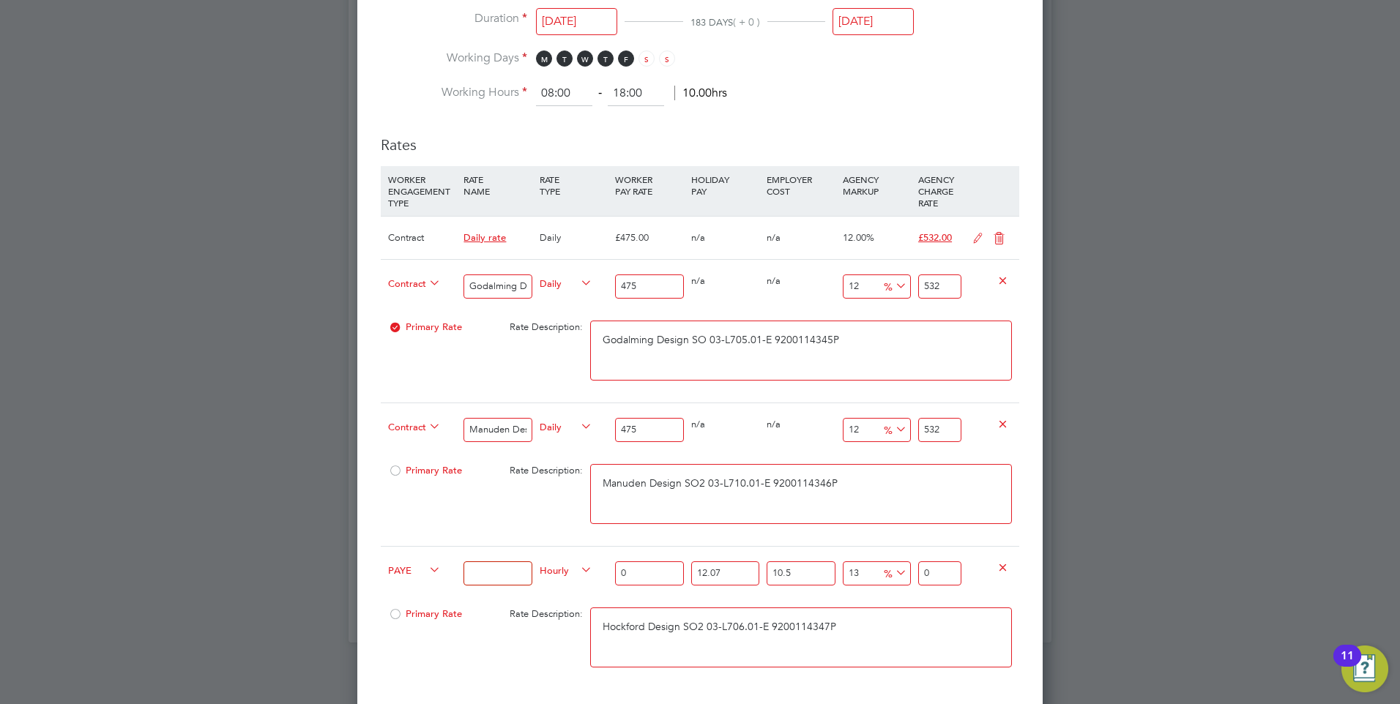
click at [488, 573] on input at bounding box center [498, 574] width 68 height 24
paste input "Hockford Design SO2 03-L706.01-E 9200114347P"
type input "Hockford Design SO2 03-L706.01-E 9200114347P"
click at [412, 568] on span "PAYE" at bounding box center [414, 570] width 53 height 16
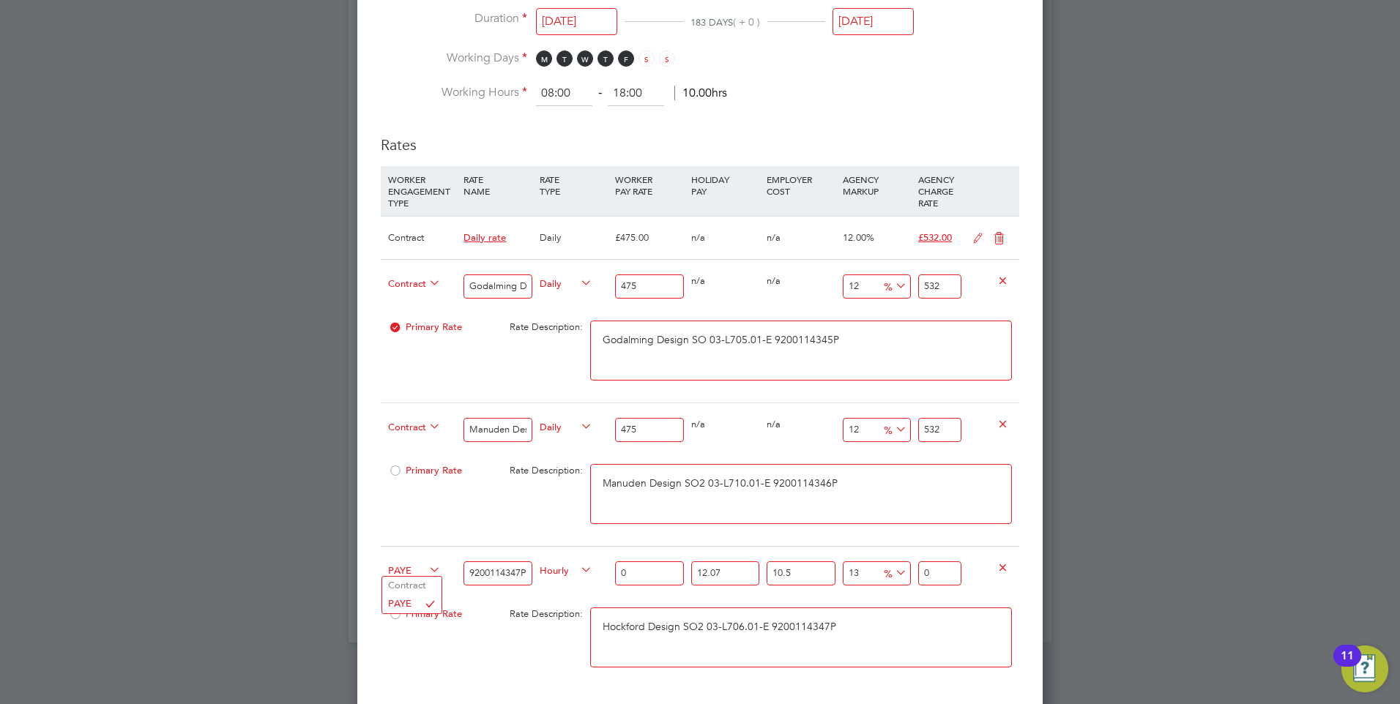
scroll to position [0, 0]
click at [411, 582] on li "Contract" at bounding box center [411, 586] width 59 height 18
click at [554, 570] on span "Hourly" at bounding box center [566, 570] width 53 height 16
click at [552, 598] on li "DAILY" at bounding box center [566, 604] width 64 height 18
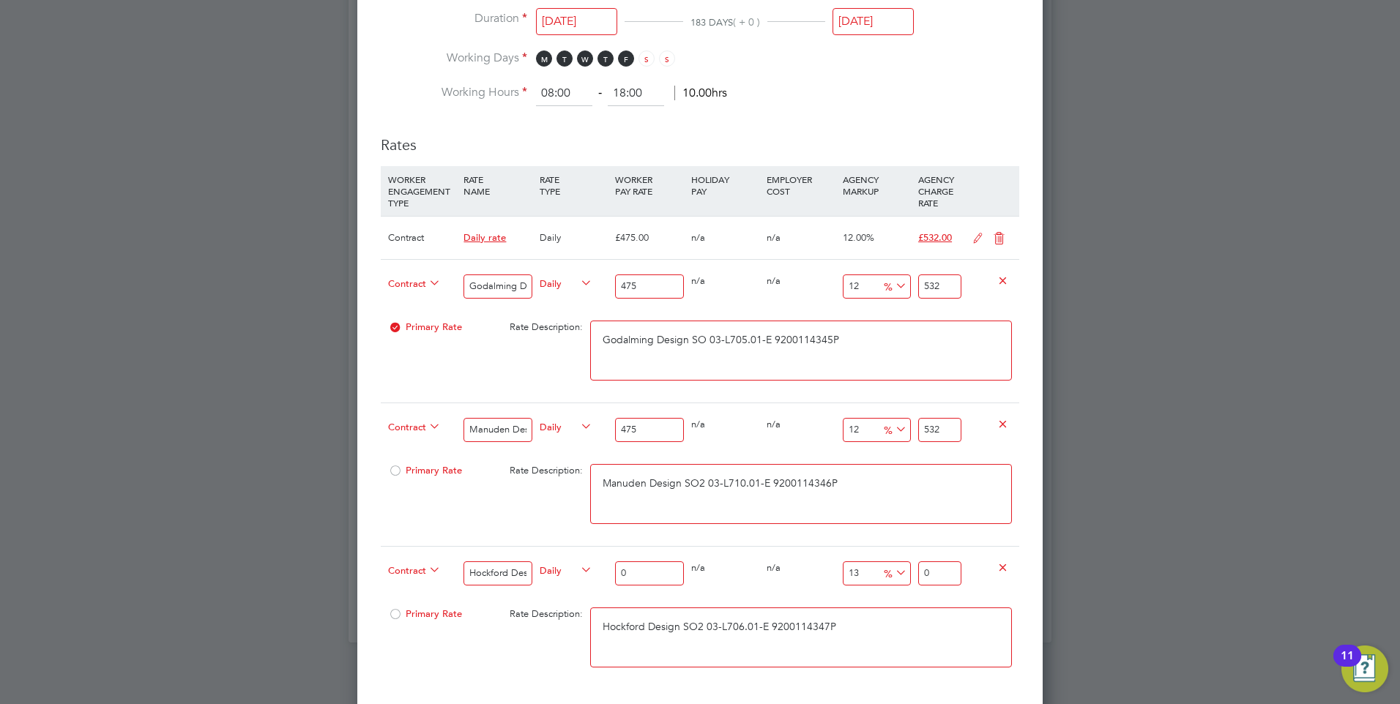
click at [644, 572] on input "0" at bounding box center [649, 574] width 68 height 24
type input "4"
type input "4.52"
type input "47"
type input "53.11"
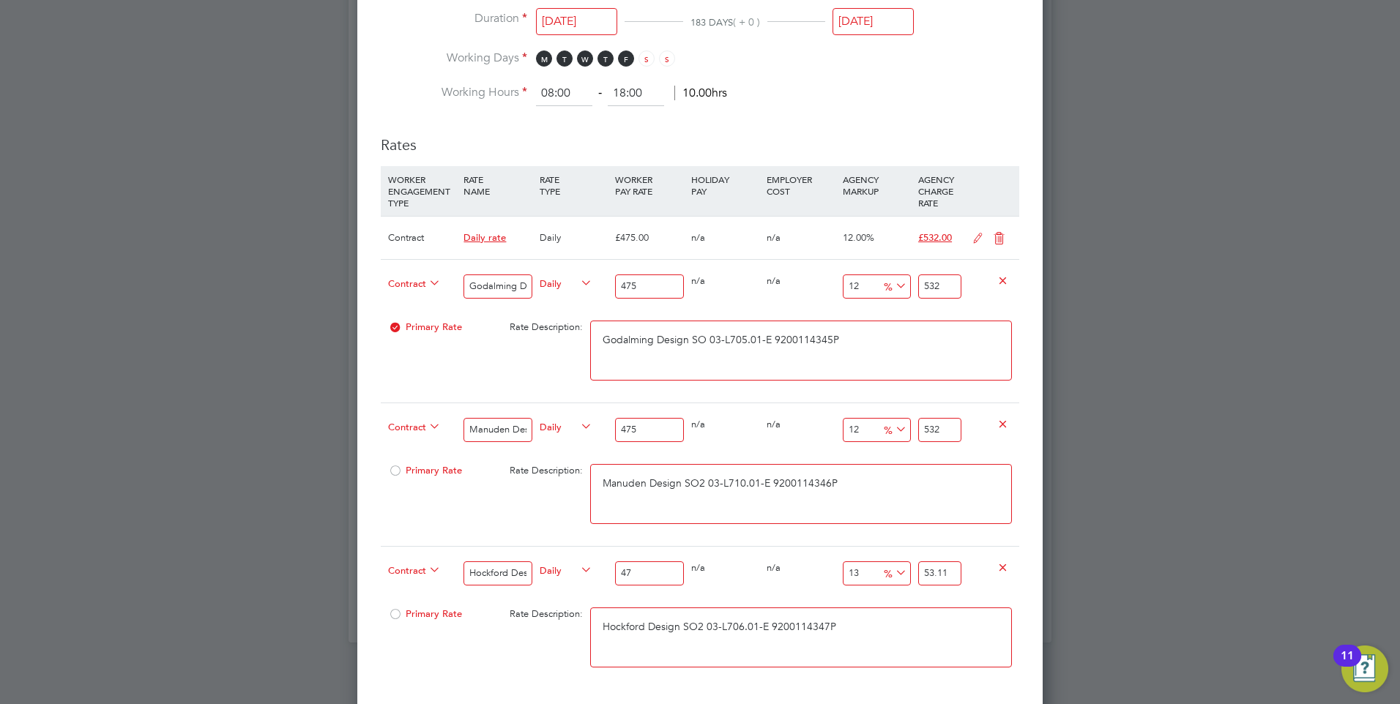
type input "475"
type input "536.75"
type input "475"
drag, startPoint x: 953, startPoint y: 573, endPoint x: 915, endPoint y: 576, distance: 37.4
click at [915, 576] on div "536.75" at bounding box center [940, 573] width 51 height 53
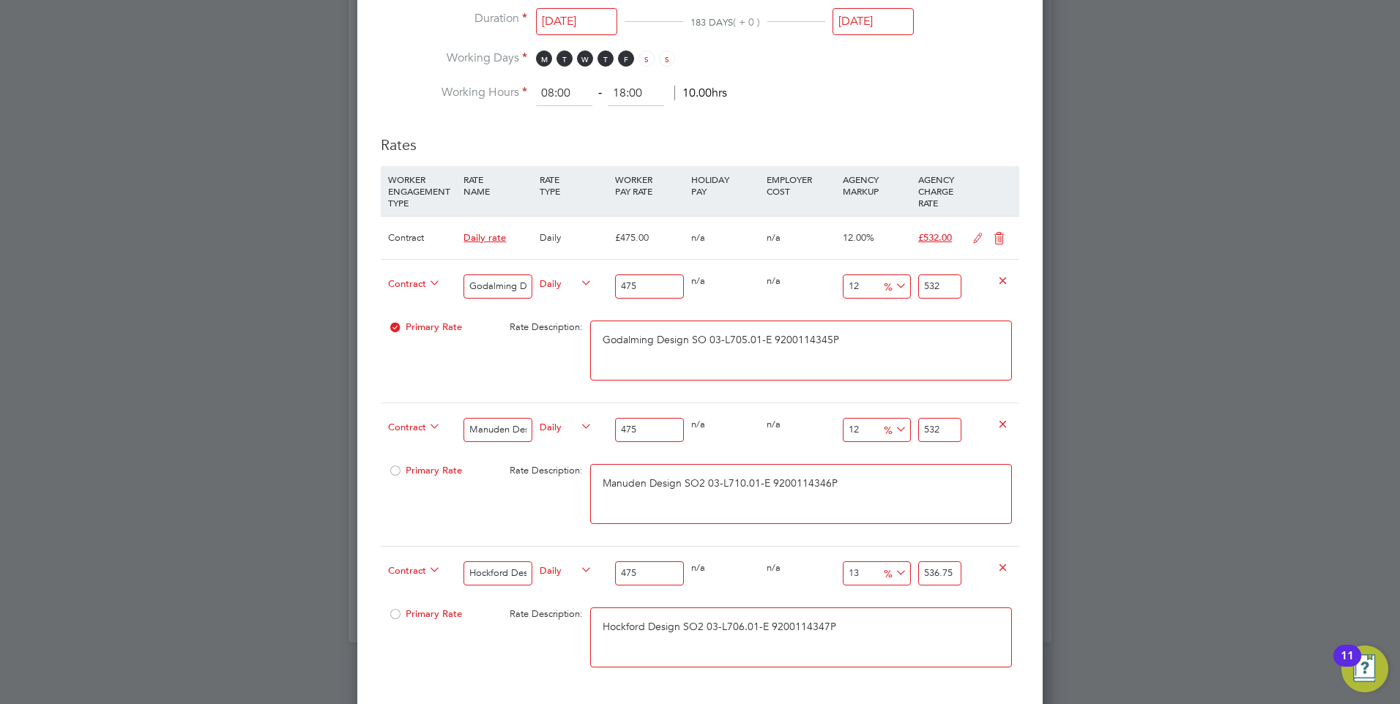
type input "-98.94736842105263"
type input "5"
type input "-88.84210526315789"
type input "53"
type input "12"
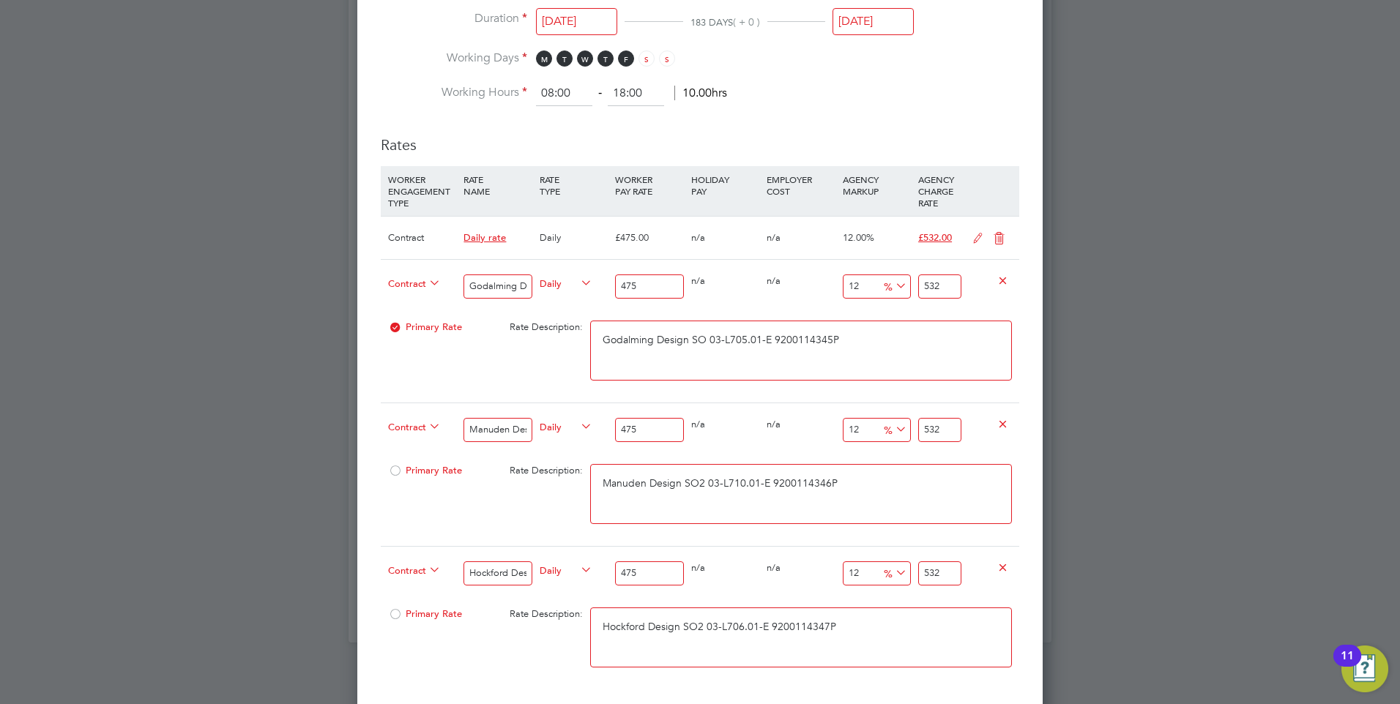
type input "532"
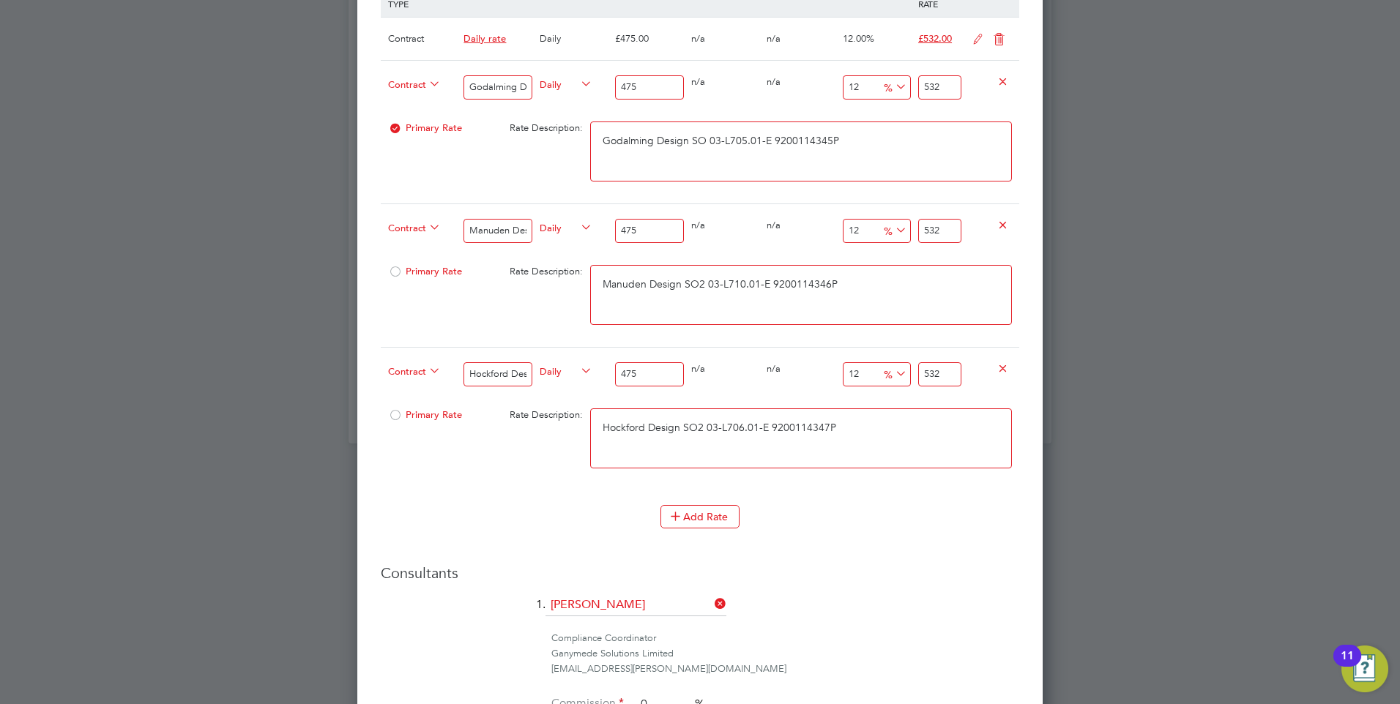
scroll to position [1098, 0]
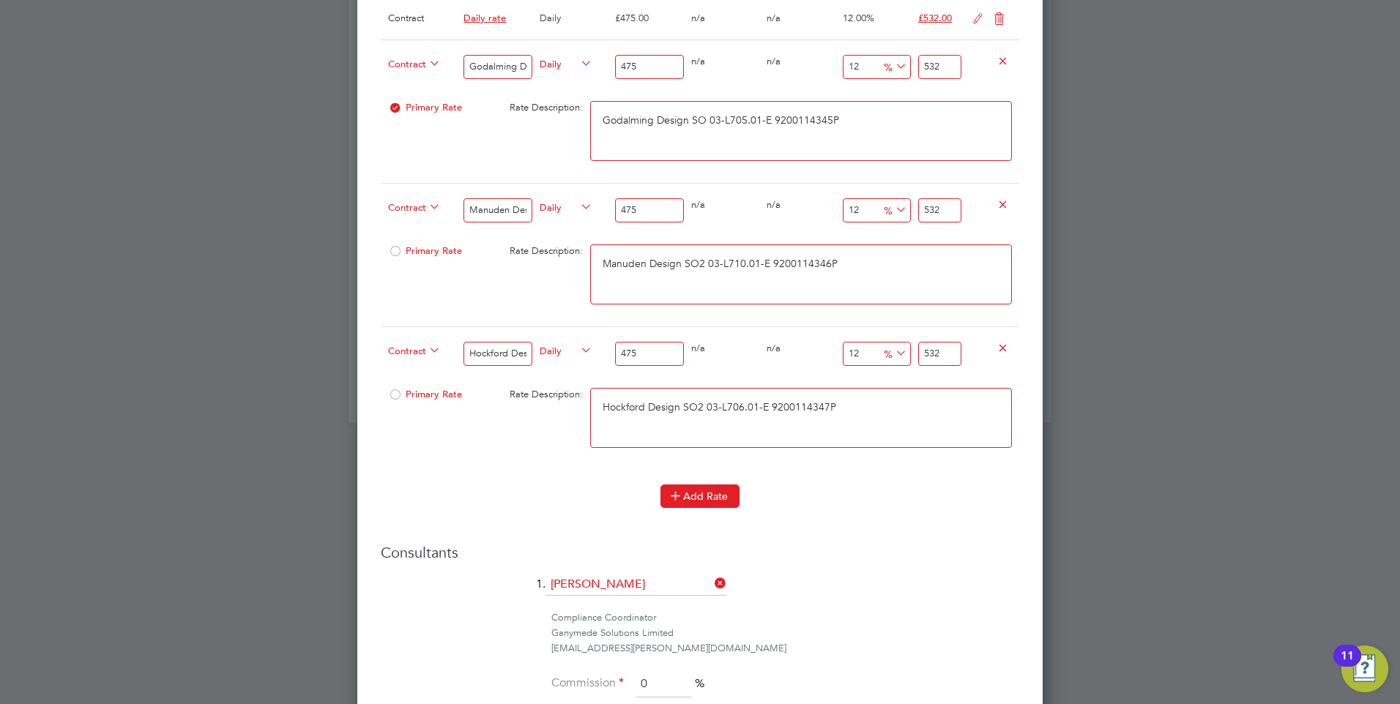
click at [707, 488] on button "Add Rate" at bounding box center [700, 496] width 79 height 23
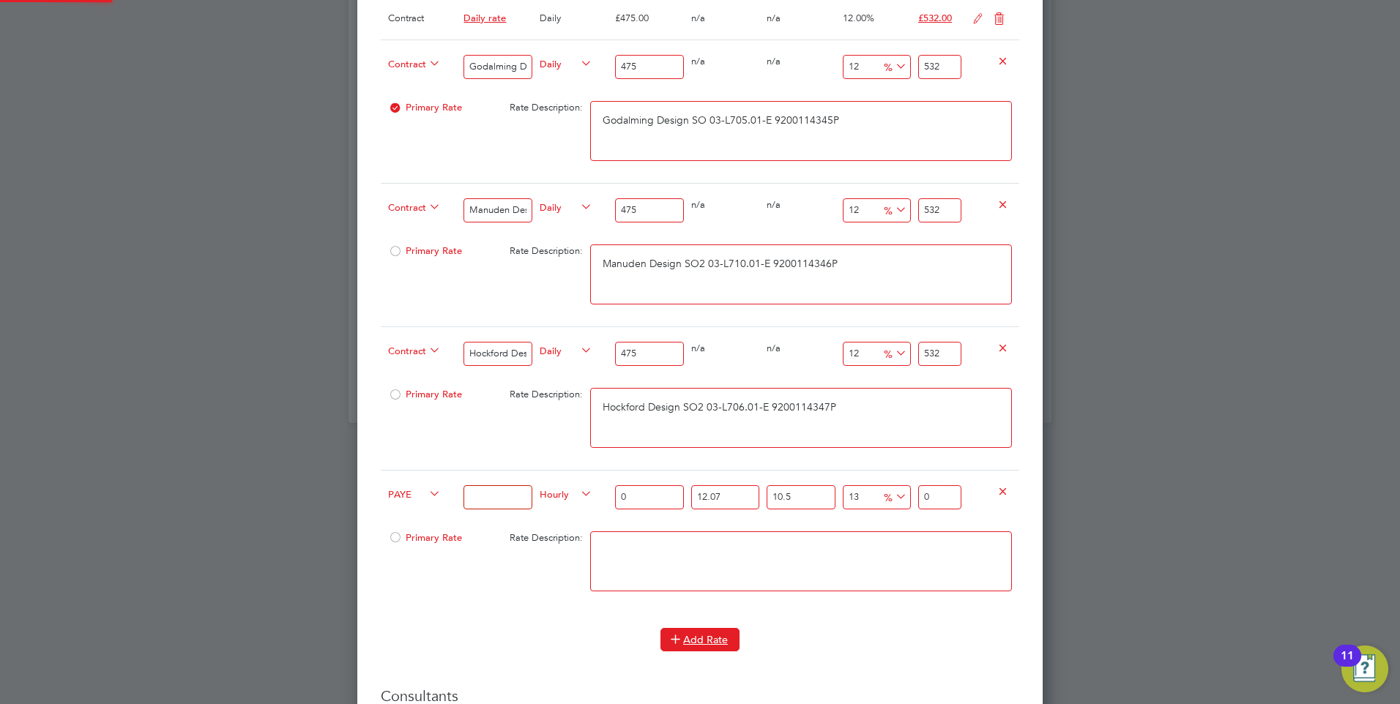
scroll to position [2220, 686]
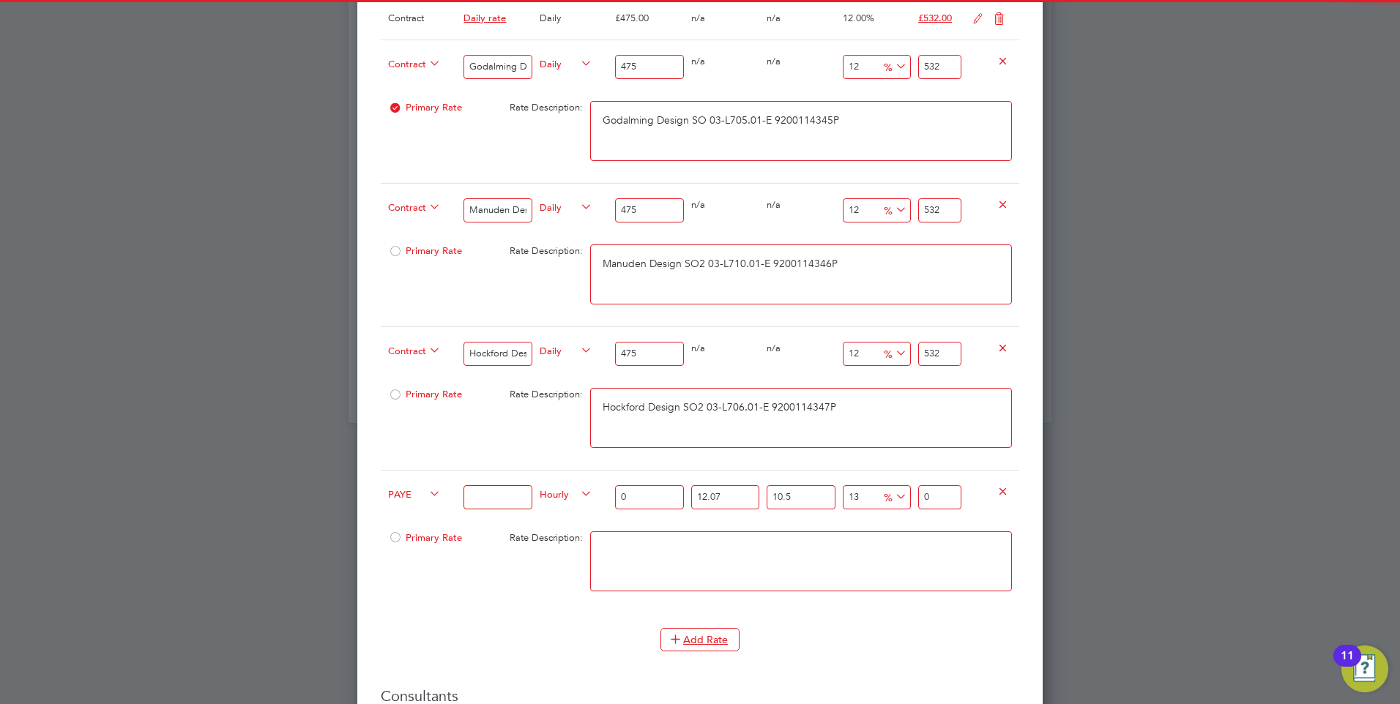
click at [633, 568] on textarea at bounding box center [801, 562] width 422 height 60
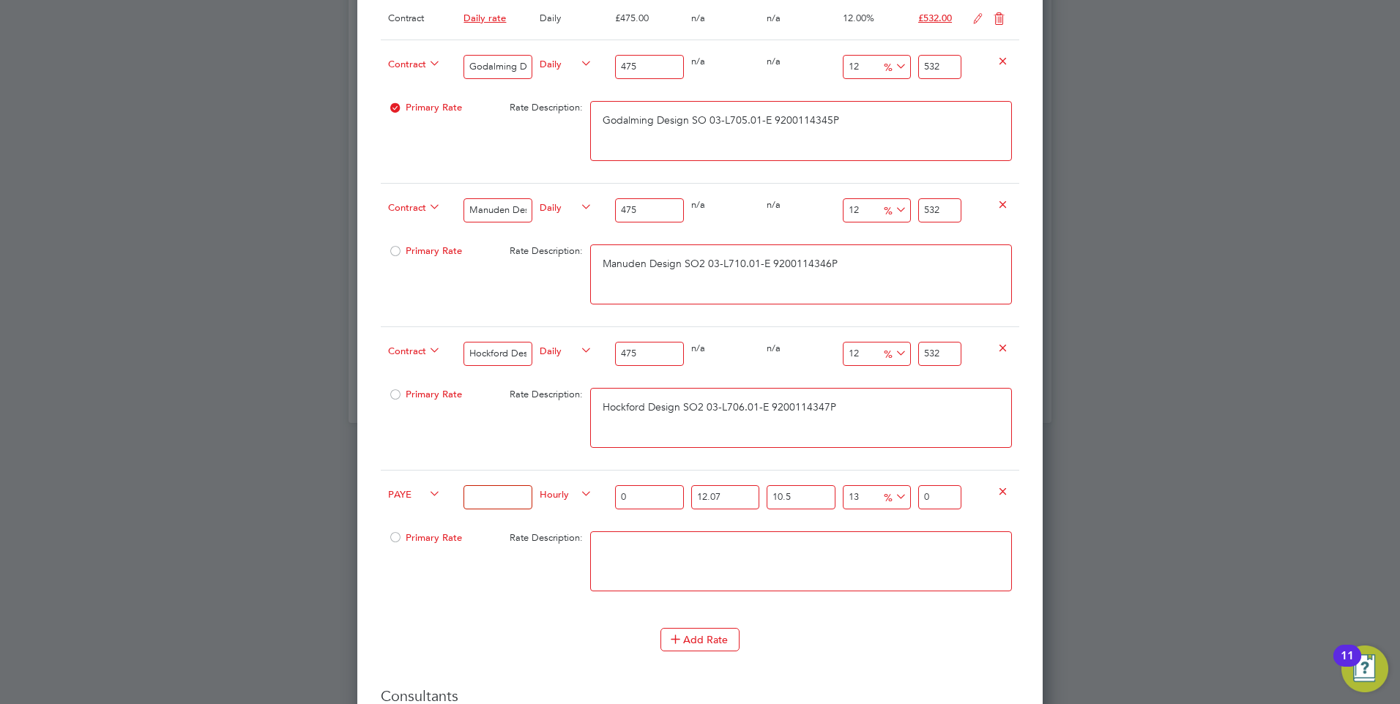
paste textarea "Clavering Design SO2"
click at [729, 564] on textarea "Clavering Design SO2" at bounding box center [801, 562] width 422 height 60
paste textarea "03-L719.01-E"
click at [843, 568] on textarea "Clavering Design SO2 03-L719.01-E" at bounding box center [801, 562] width 422 height 60
paste textarea "9200114350P"
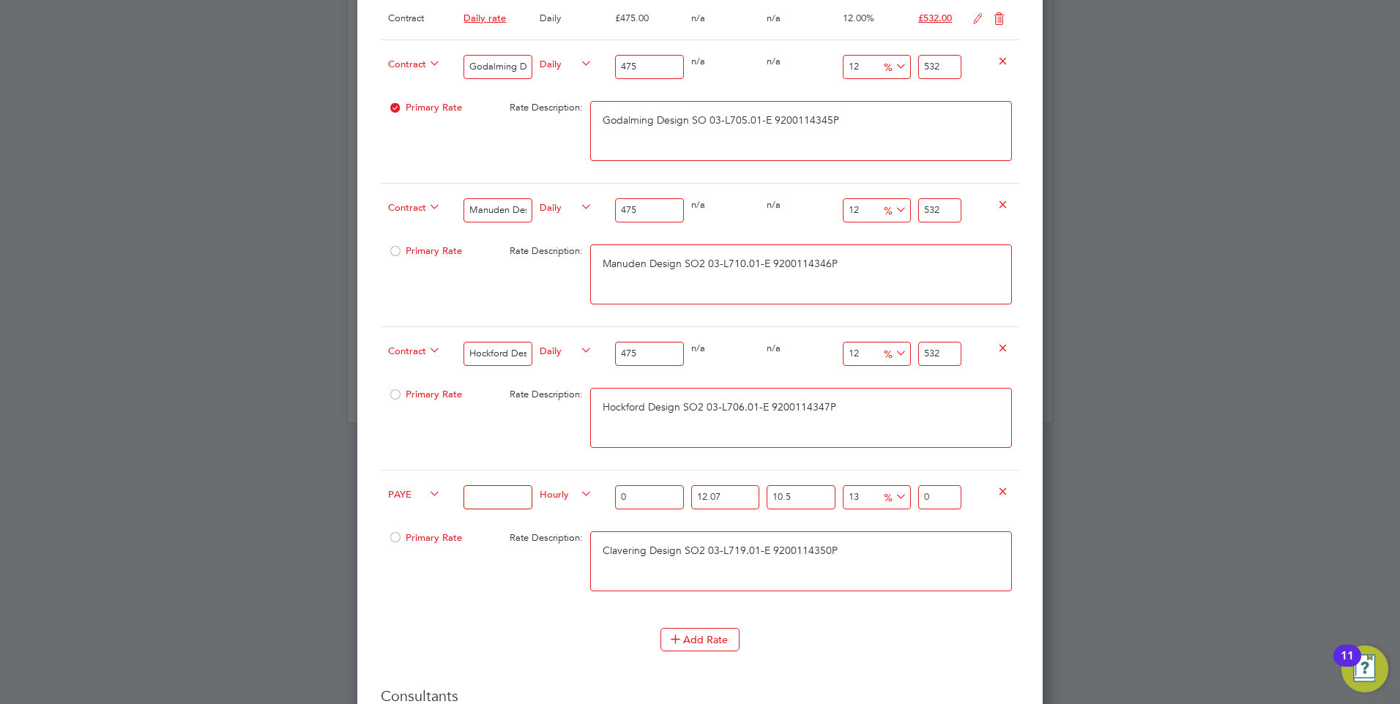
drag, startPoint x: 844, startPoint y: 555, endPoint x: 467, endPoint y: 557, distance: 376.4
click at [486, 557] on div "Primary Rate Rate Description: Clavering Design SO2 03-L719.01-E 9200114350P" at bounding box center [700, 568] width 639 height 89
type textarea "Clavering Design SO2 03-L719.01-E 9200114350P"
click at [494, 496] on input at bounding box center [498, 498] width 68 height 24
paste input "Clavering Design SO2 03-L719.01-E 9200114350P"
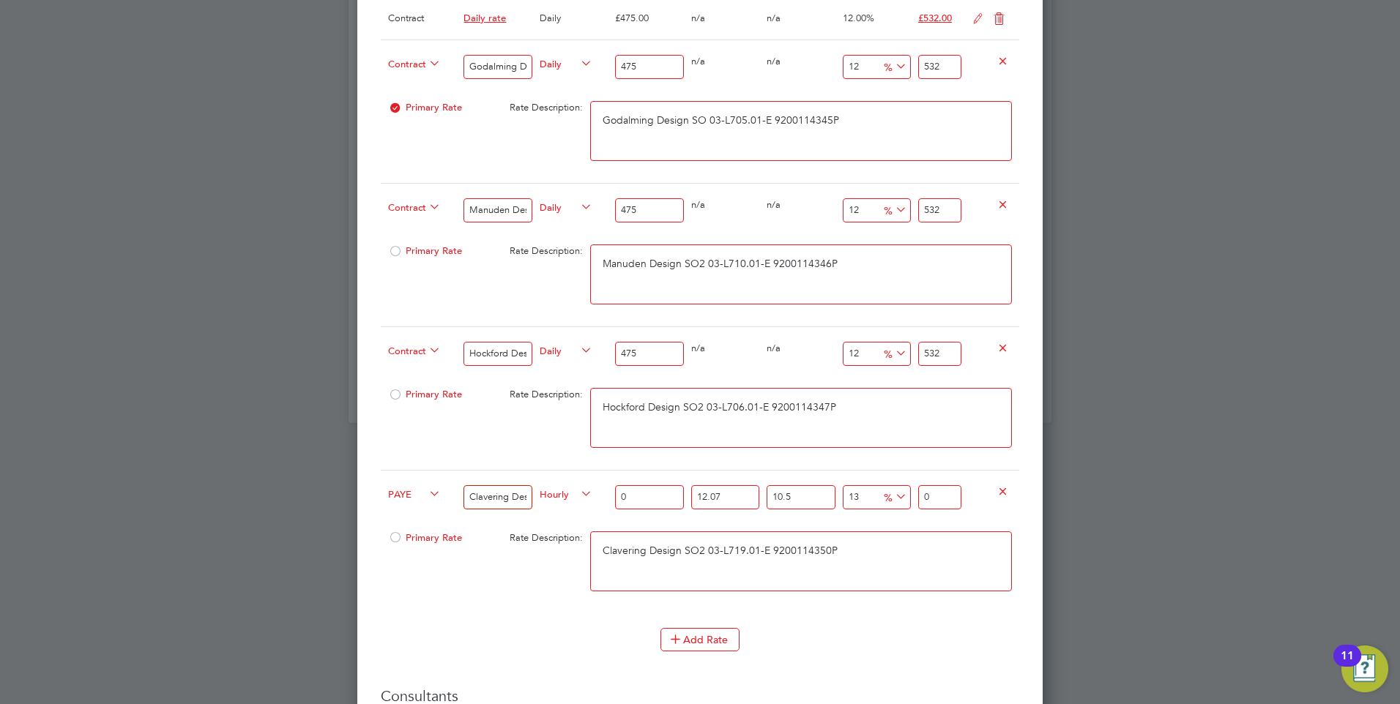
scroll to position [0, 157]
type input "Clavering Design SO2 03-L719.01-E 9200114350P"
click at [405, 496] on span "PAYE" at bounding box center [414, 494] width 53 height 16
click at [411, 510] on li "Contract" at bounding box center [411, 510] width 59 height 18
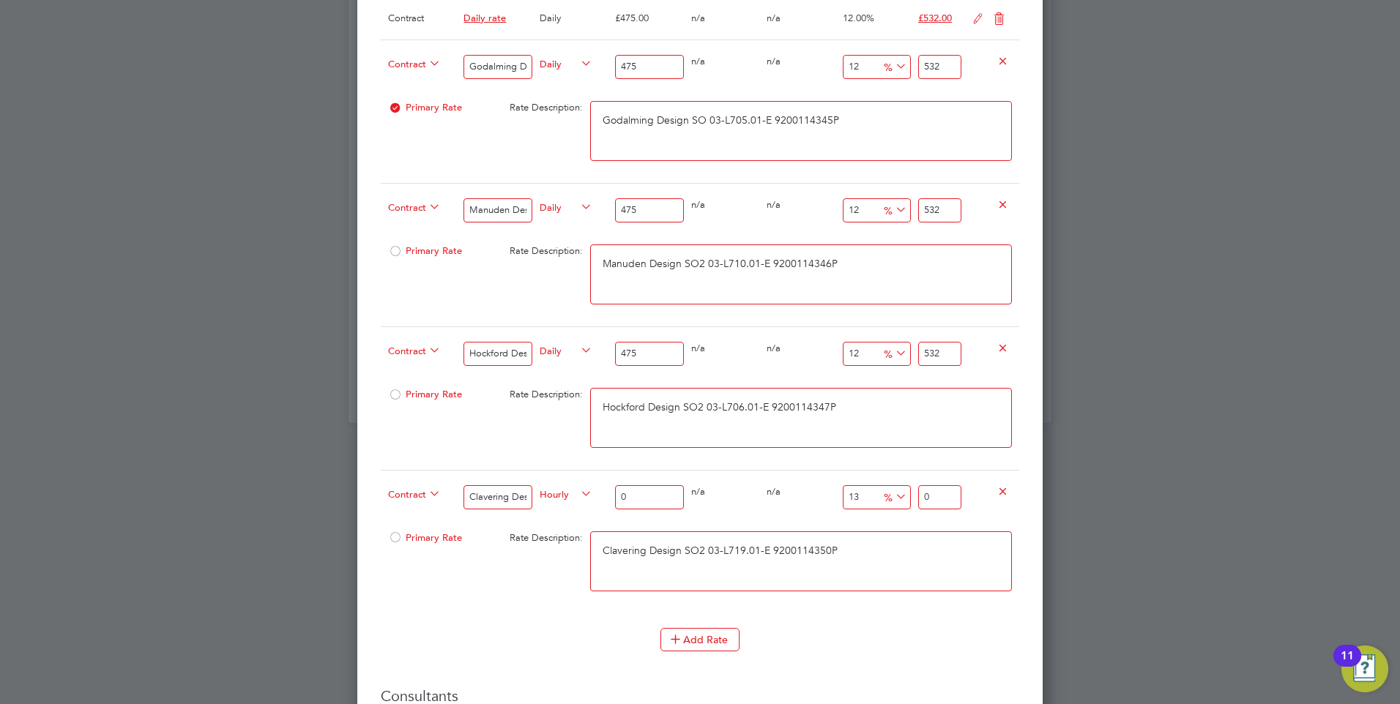
scroll to position [7, 7]
click at [557, 493] on span "Hourly" at bounding box center [566, 494] width 53 height 16
click at [566, 522] on li "DAILY" at bounding box center [566, 528] width 64 height 18
click at [641, 499] on input "0" at bounding box center [649, 498] width 68 height 24
type input "4"
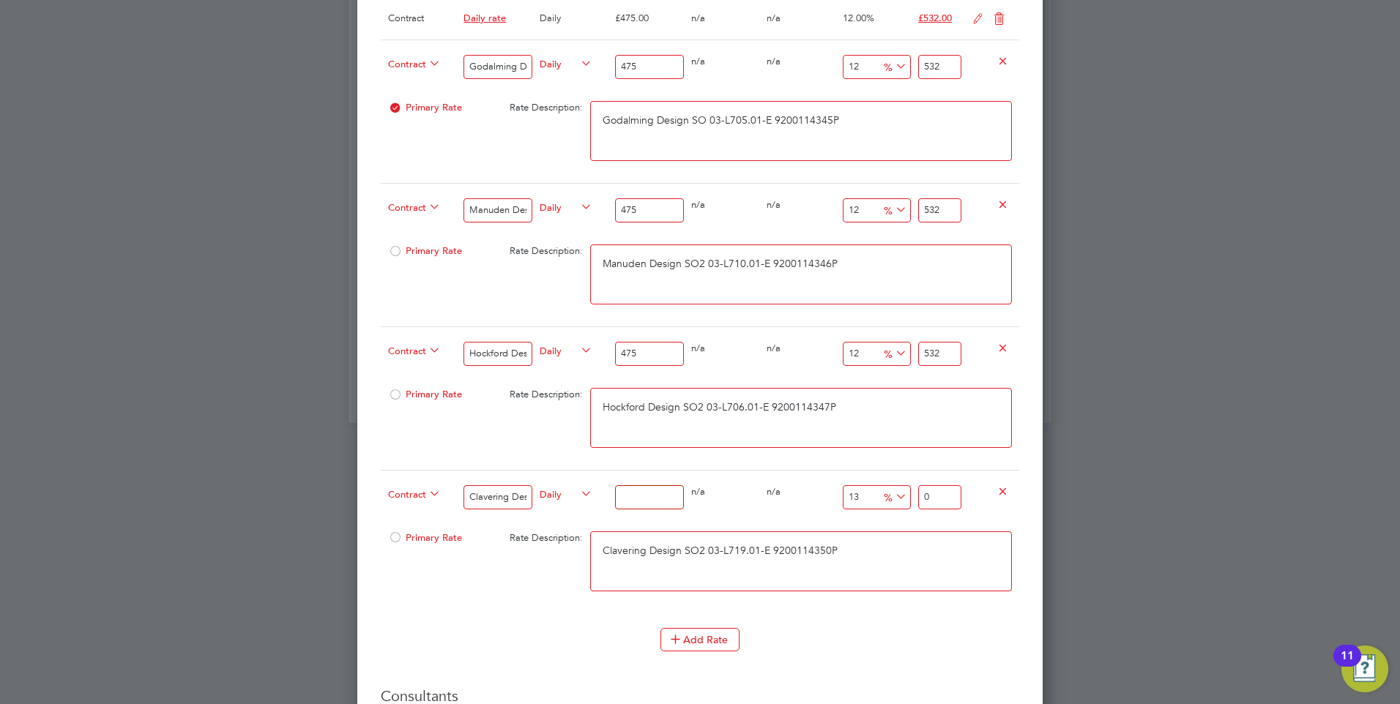
type input "4.52"
type input "47"
type input "53.11"
type input "475"
type input "536.75"
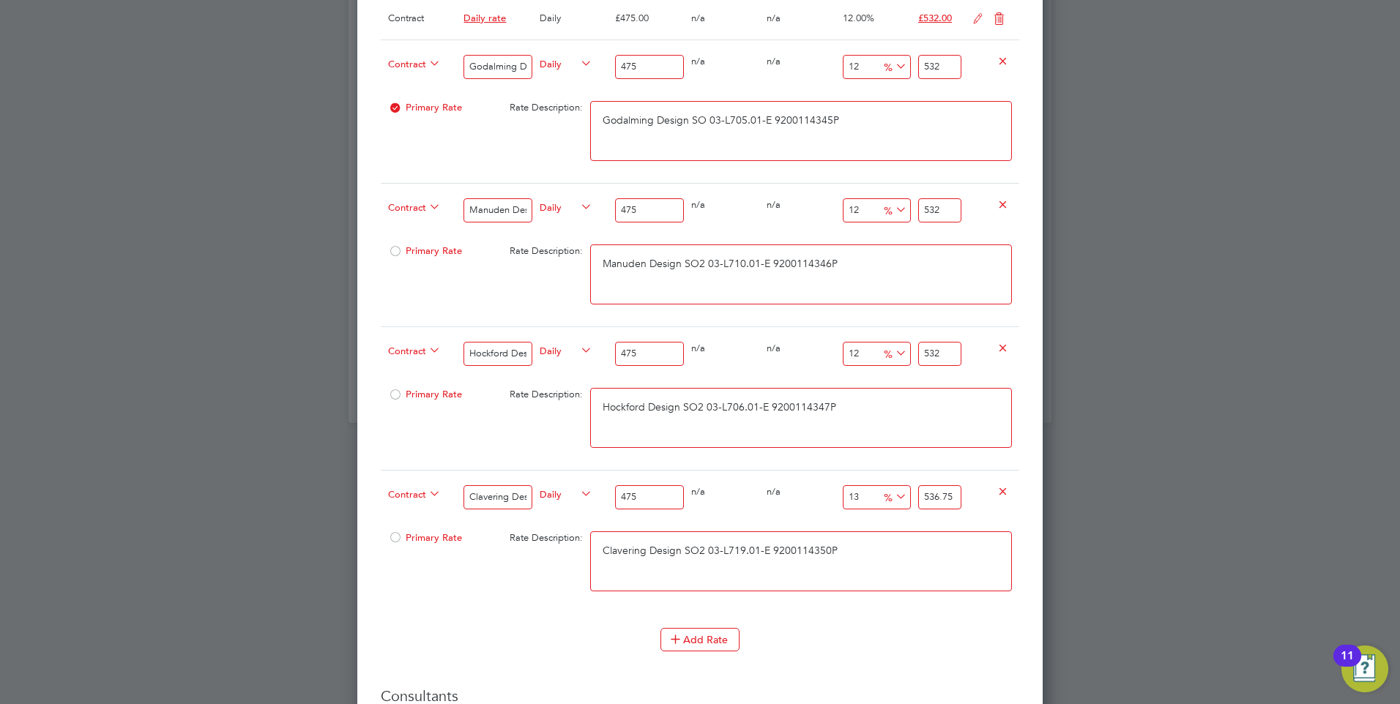
type input "475"
drag, startPoint x: 959, startPoint y: 498, endPoint x: 913, endPoint y: 500, distance: 46.2
click at [913, 500] on div "Contract Clavering Design SO2 03-L719.01-E 9200114350P Daily 475 0 n/a 0 n/a 13…" at bounding box center [700, 497] width 639 height 54
type input "-98.94736842105263"
type input "5"
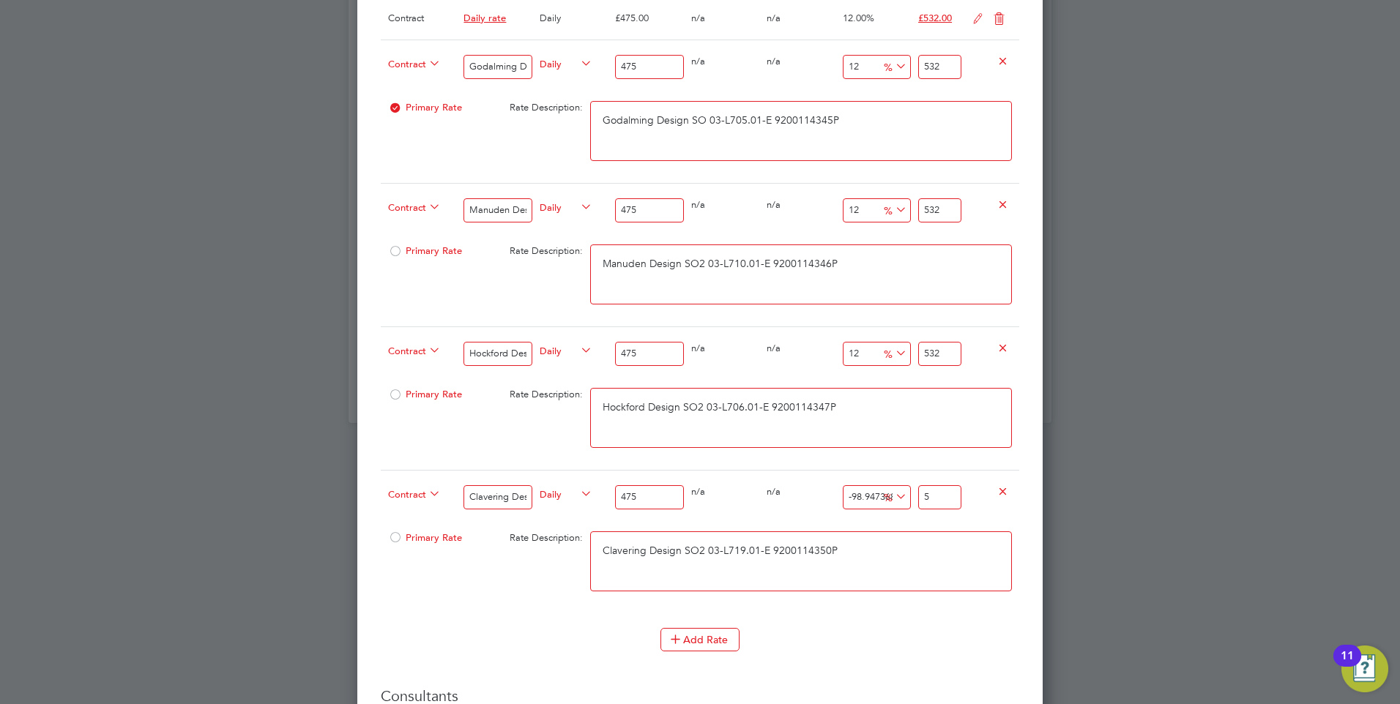
type input "-88.84210526315789"
type input "53"
type input "12"
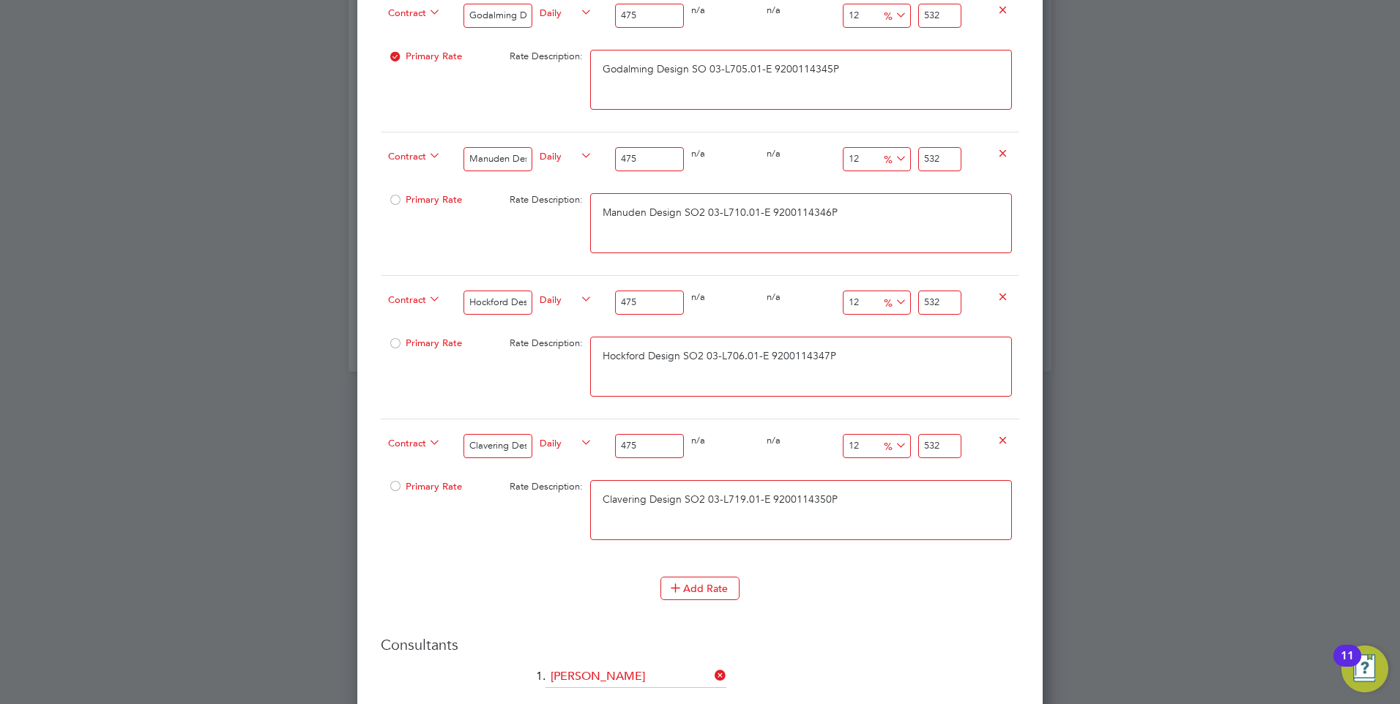
scroll to position [1172, 0]
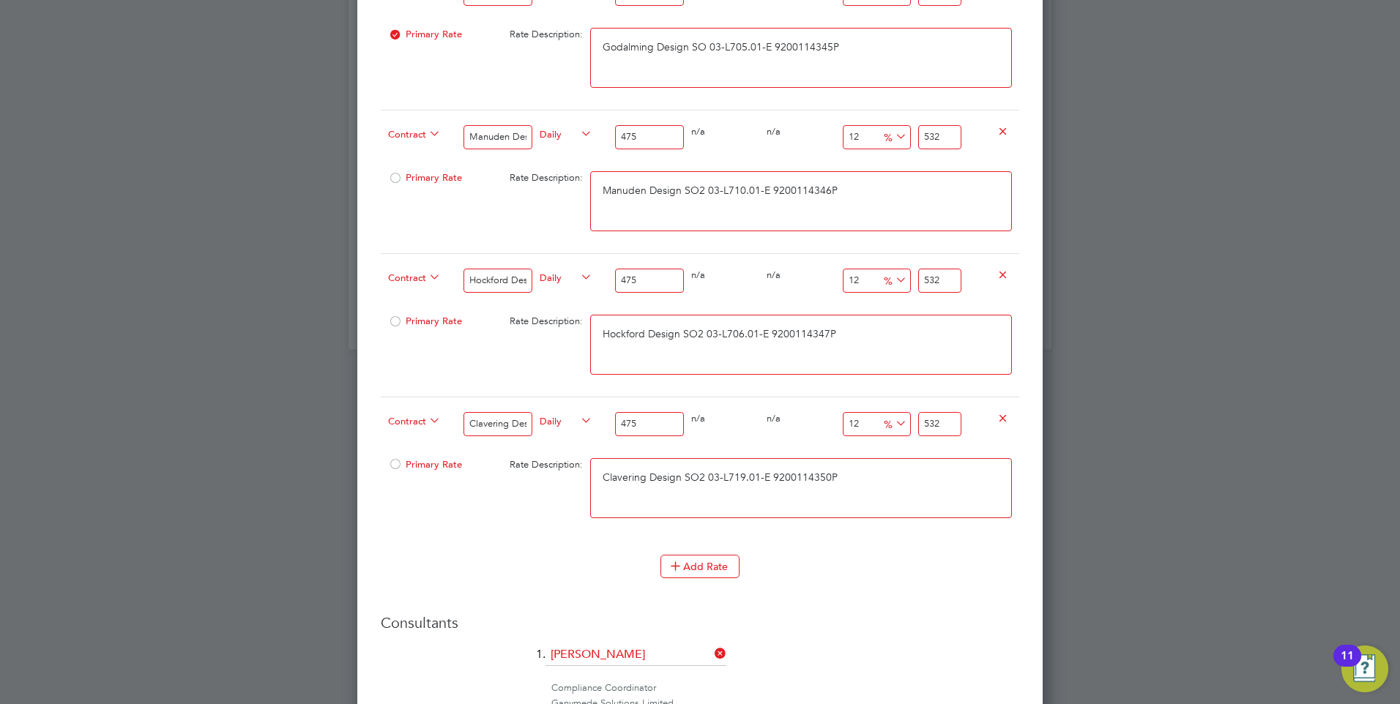
type input "532"
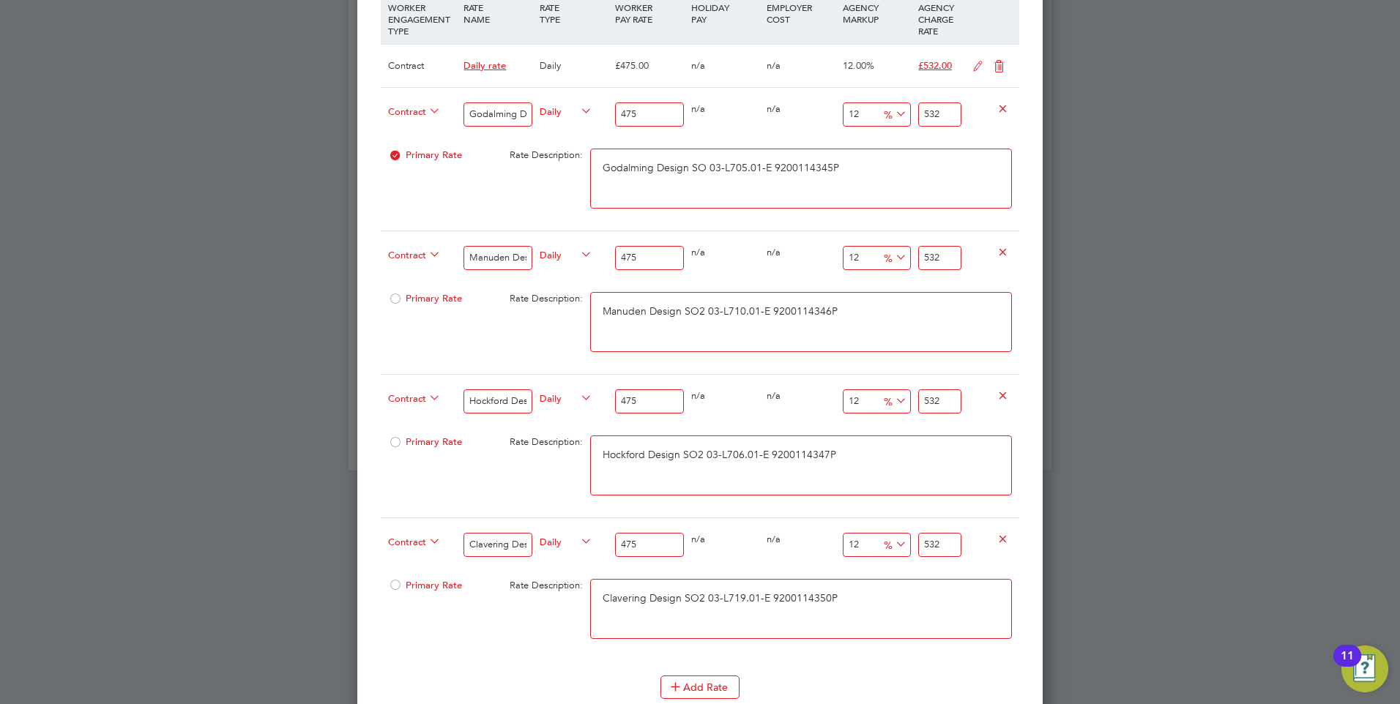
scroll to position [1025, 0]
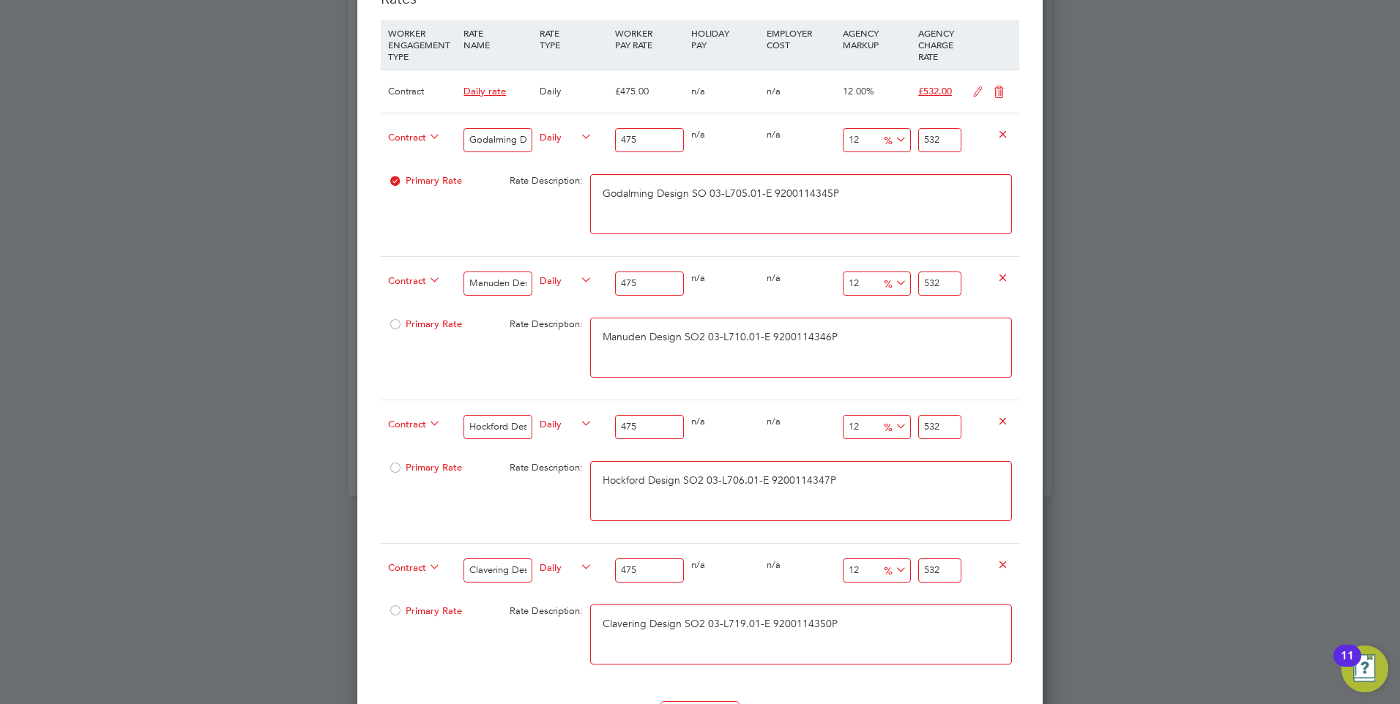
click at [1002, 92] on icon at bounding box center [999, 92] width 18 height 12
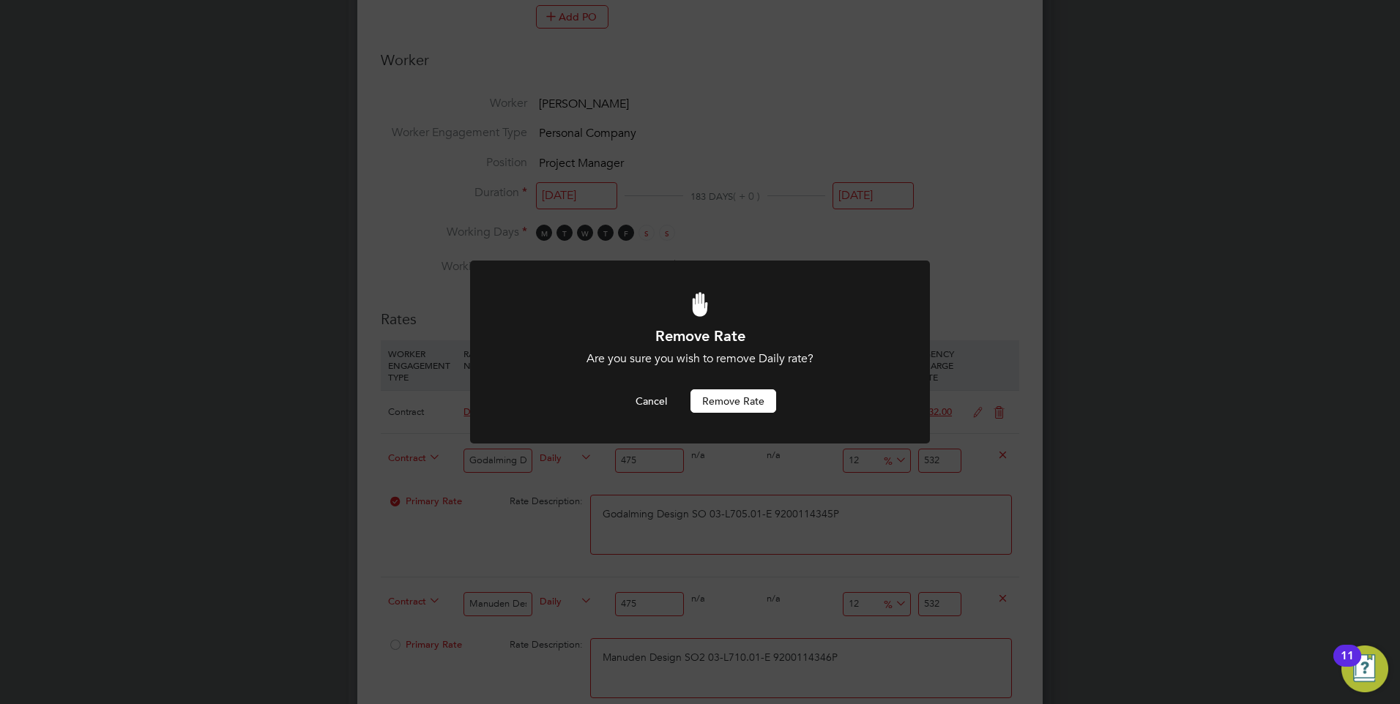
click at [737, 400] on button "Remove rate" at bounding box center [734, 401] width 86 height 23
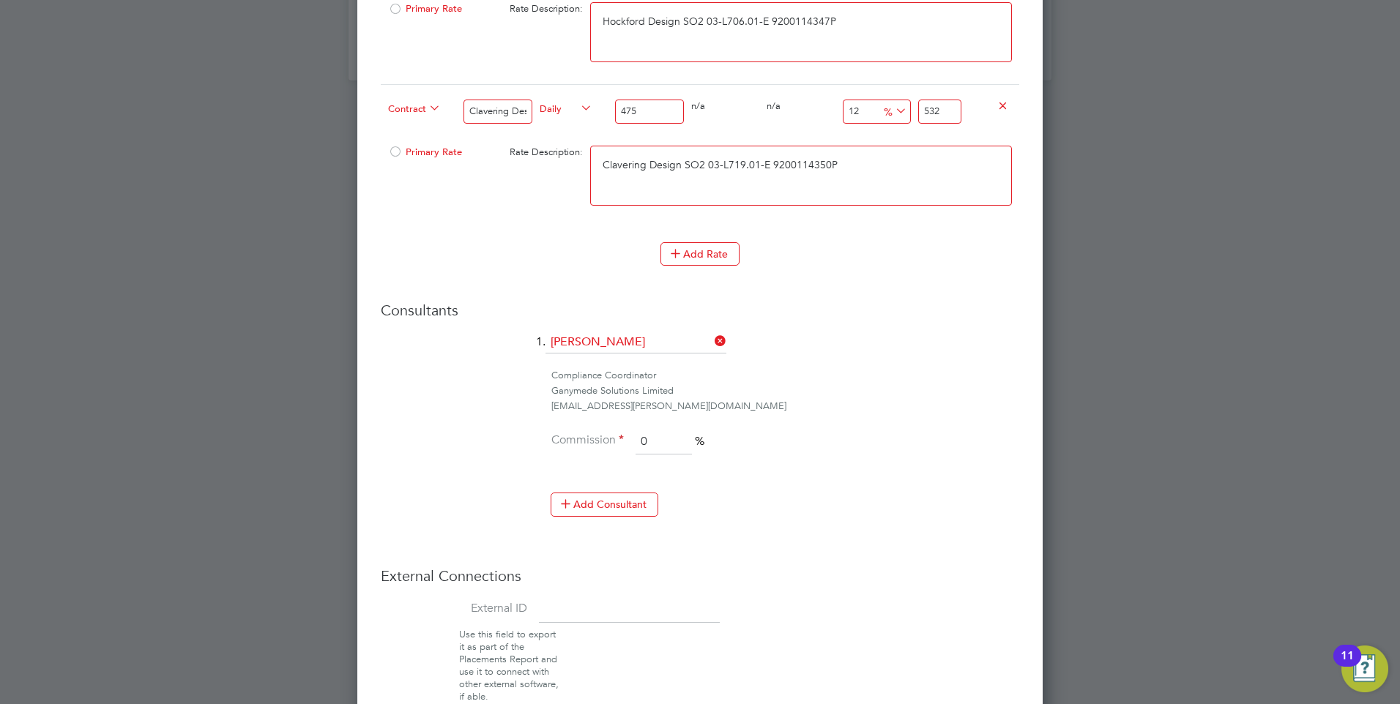
scroll to position [1528, 0]
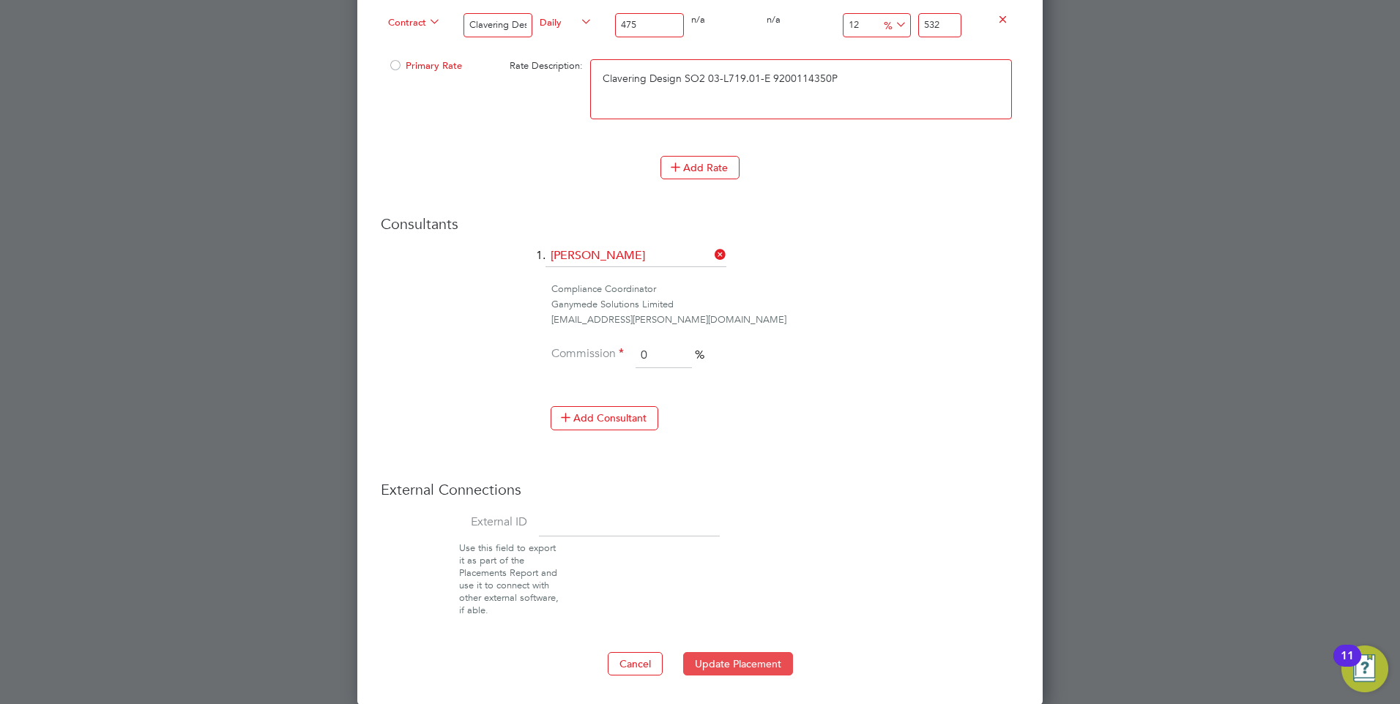
click at [742, 661] on button "Update Placement" at bounding box center [738, 663] width 110 height 23
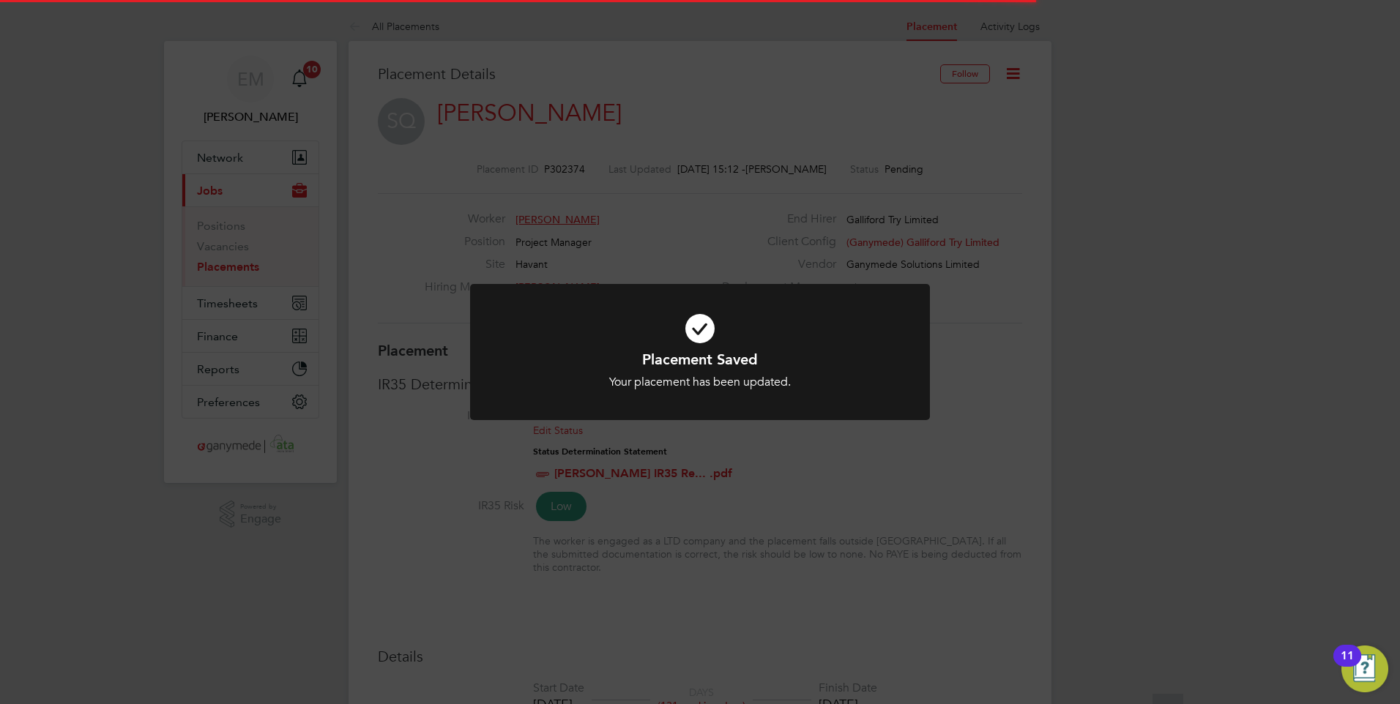
scroll to position [7, 7]
click at [976, 402] on div "Placement Saved Your placement has been updated. Cancel Okay" at bounding box center [700, 352] width 1400 height 704
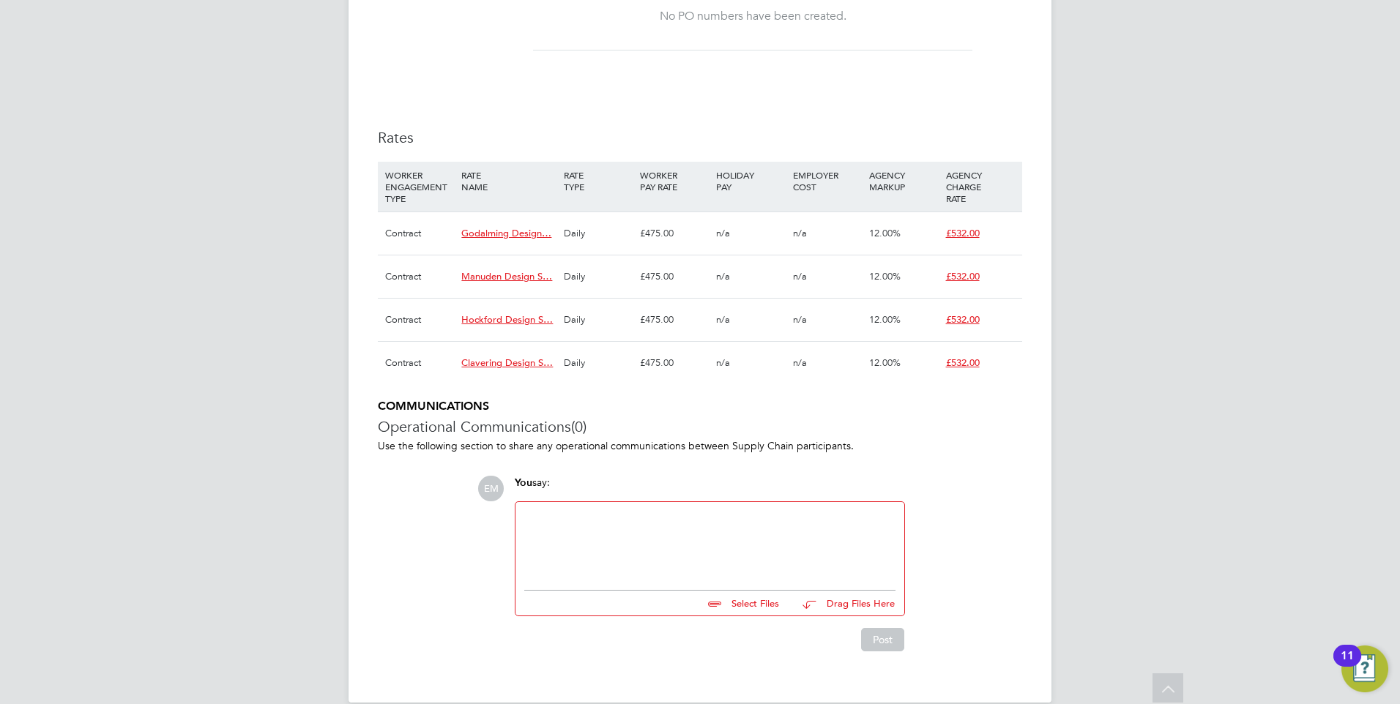
scroll to position [952, 0]
